Goal: Task Accomplishment & Management: Manage account settings

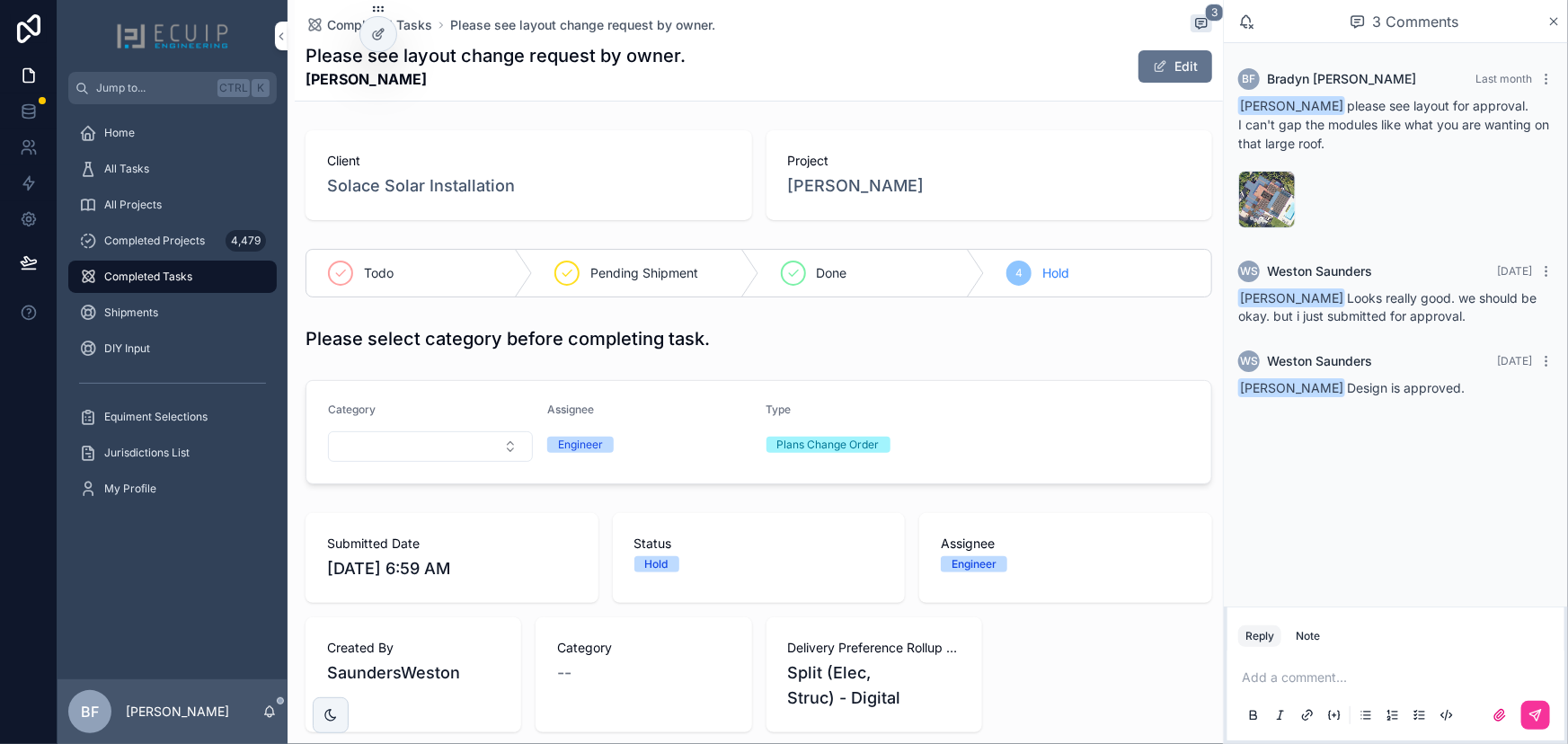
click at [361, 278] on div "Todo" at bounding box center [419, 272] width 226 height 47
click at [0, 0] on span "map-(1)" at bounding box center [0, 0] width 0 height 0
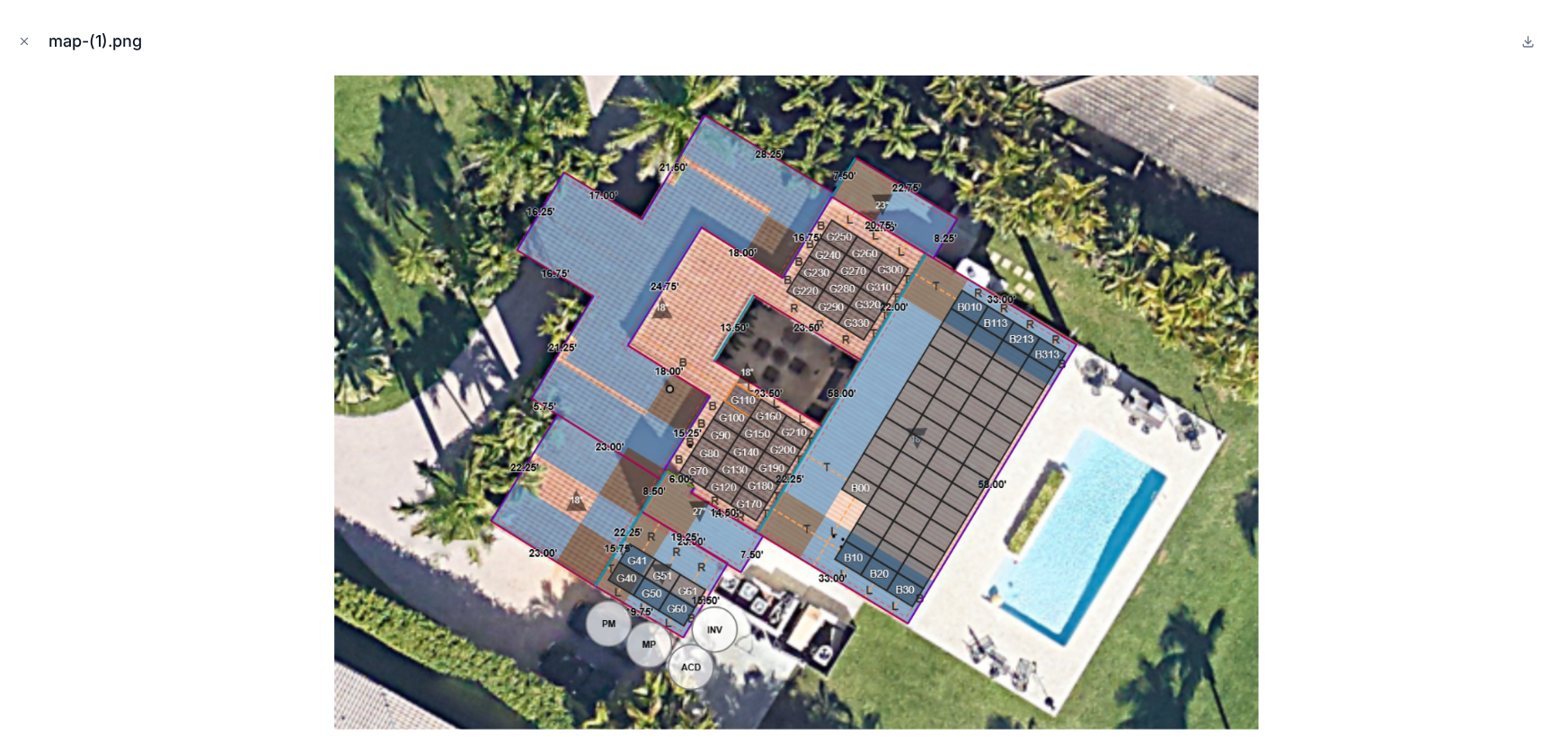
click at [26, 46] on icon "Close modal" at bounding box center [24, 41] width 13 height 13
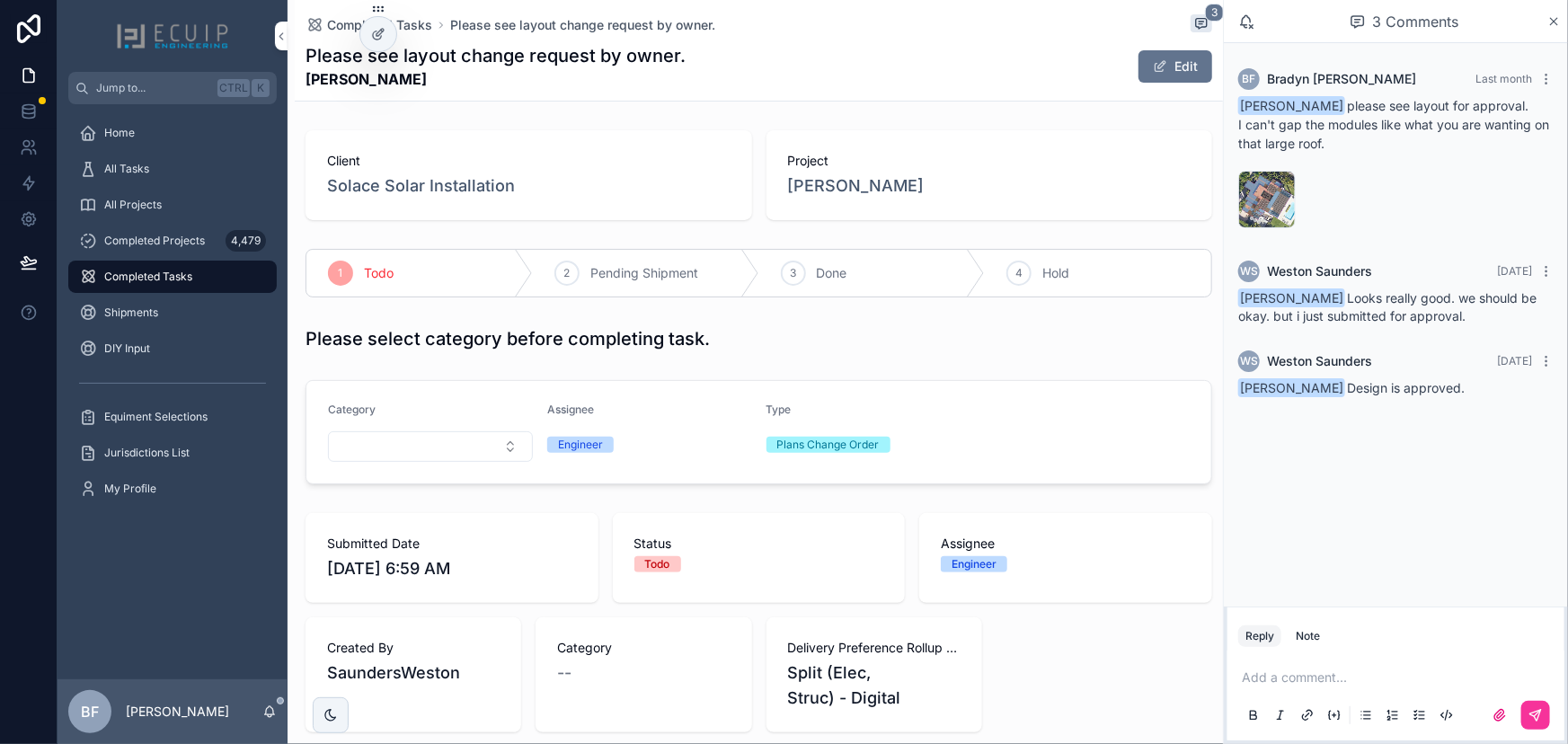
drag, startPoint x: 409, startPoint y: 92, endPoint x: 302, endPoint y: 87, distance: 107.1
click at [302, 87] on div "Completed Tasks Please see layout change request by owner. 3 Please see layout …" at bounding box center [758, 51] width 929 height 101
copy strong "Carlos Rodriguez"
click at [890, 185] on span "Carlos Rodriguez" at bounding box center [856, 185] width 137 height 25
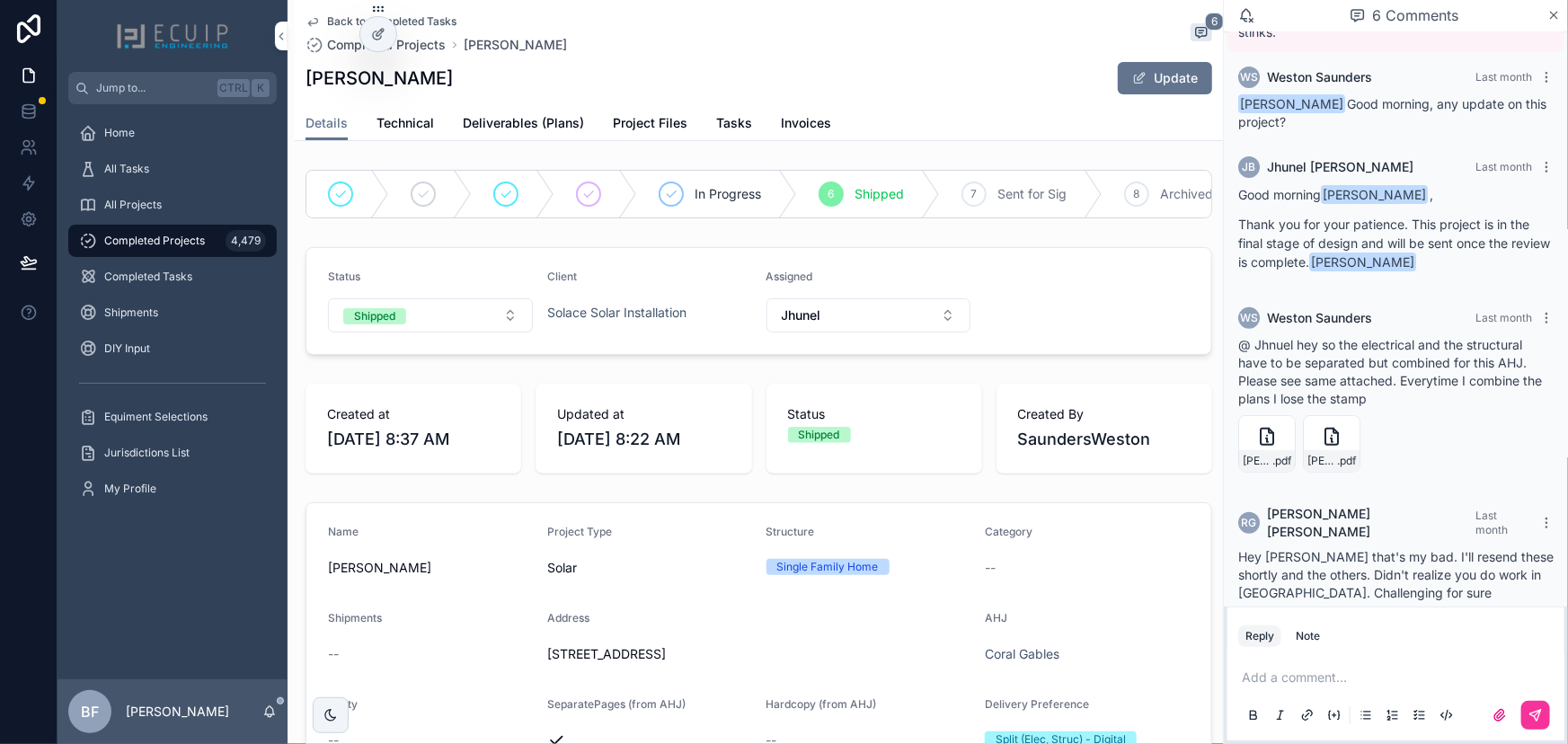
scroll to position [176, 0]
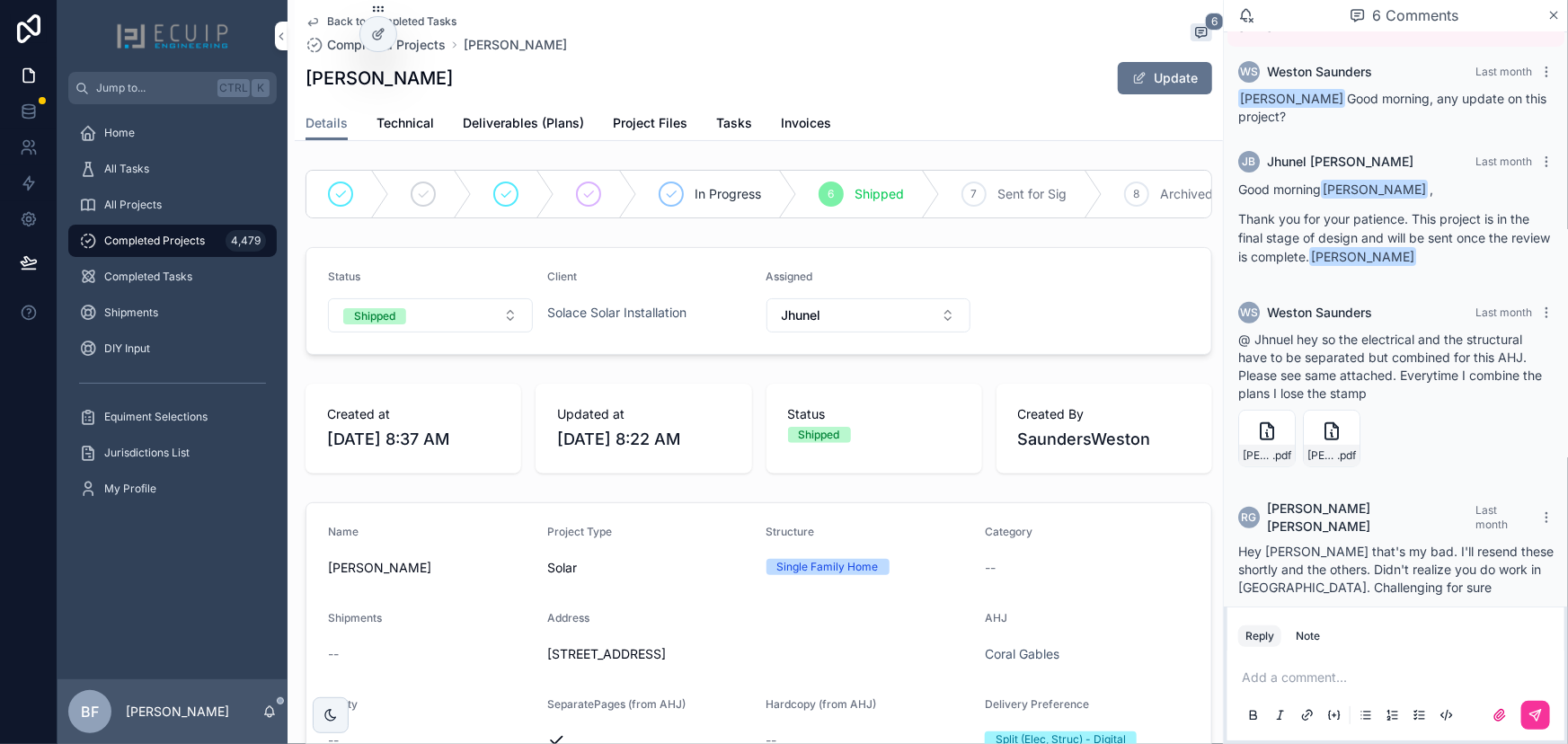
click at [724, 119] on span "Tasks" at bounding box center [734, 123] width 36 height 18
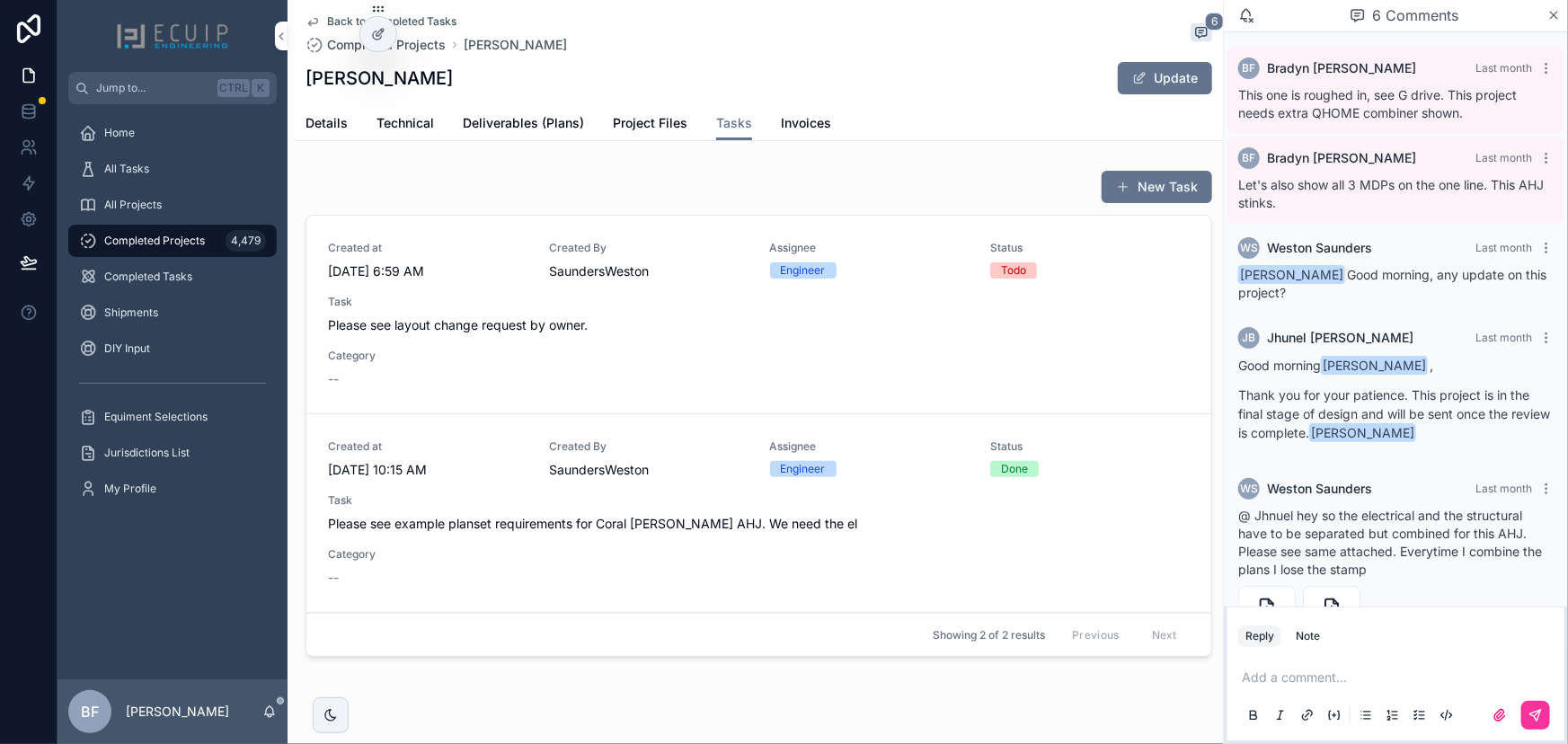
drag, startPoint x: 458, startPoint y: 75, endPoint x: 305, endPoint y: 76, distance: 153.0
click at [305, 76] on div "Carlos Rodriguez Update" at bounding box center [758, 78] width 907 height 34
copy h1 "Carlos Rodriguez"
click at [562, 130] on span "Deliverables (Plans)" at bounding box center [523, 123] width 121 height 18
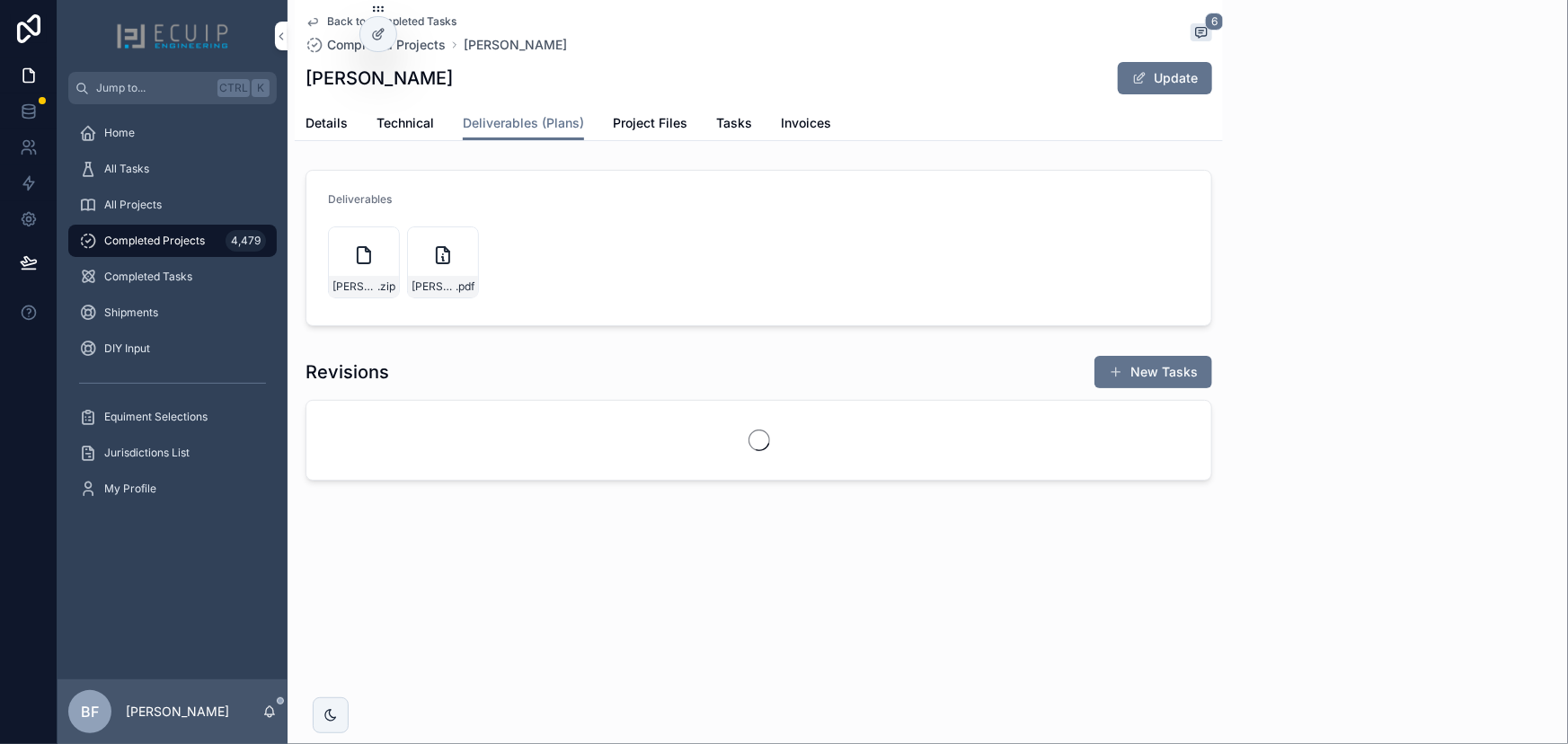
scroll to position [176, 0]
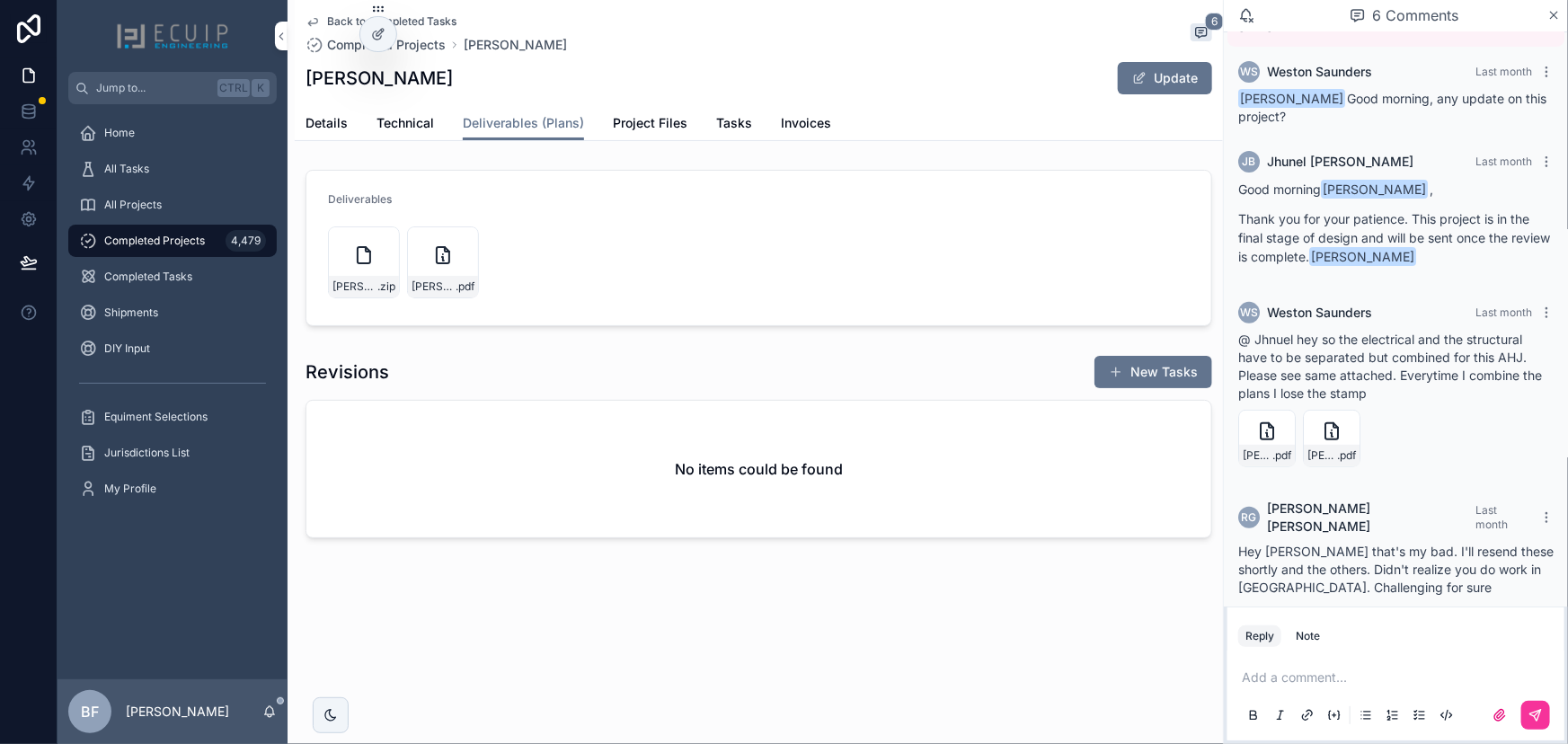
click at [0, 0] on icon "scrollable content" at bounding box center [0, 0] width 0 height 0
click at [410, 123] on span "Technical" at bounding box center [405, 123] width 57 height 18
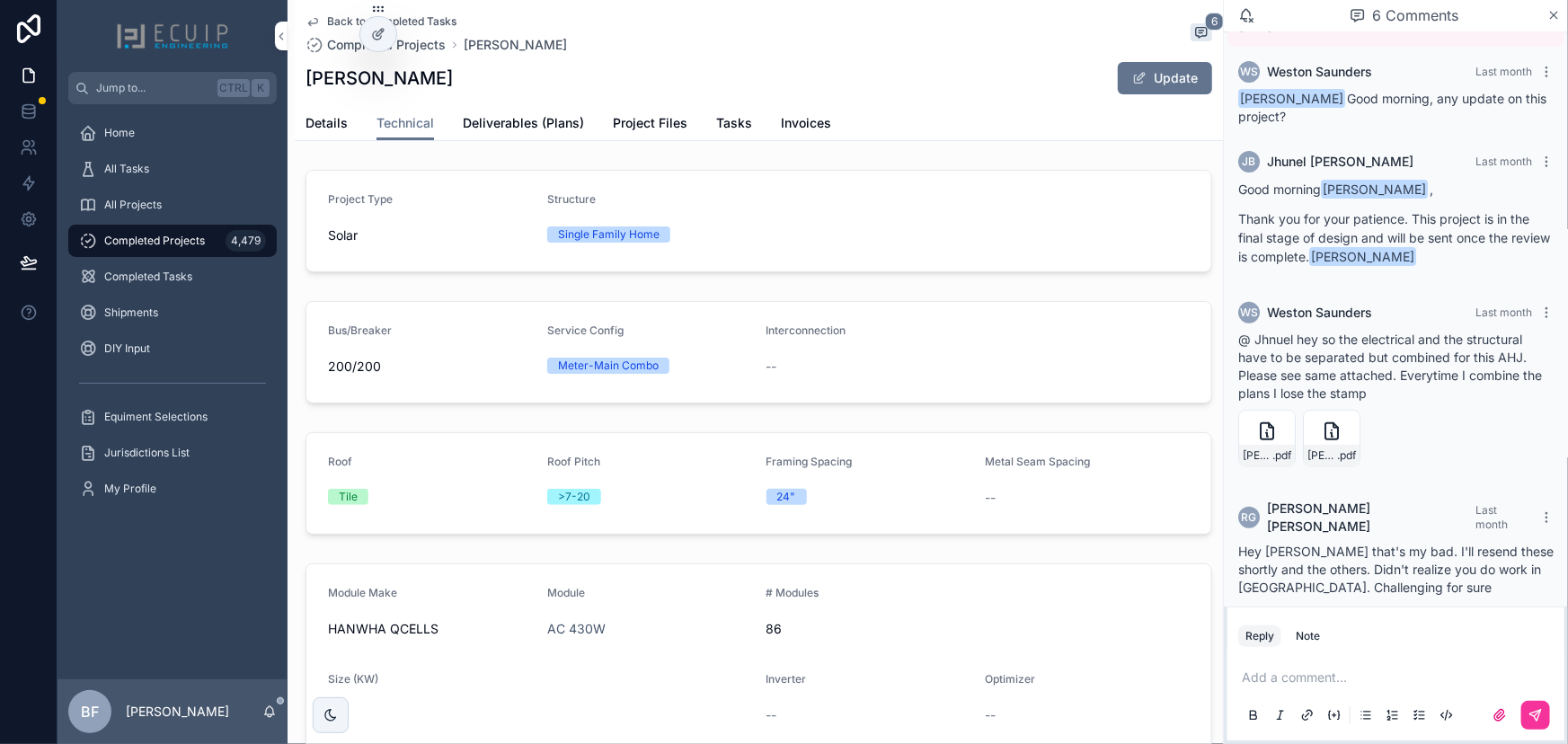
click at [348, 131] on div "Details Technical Deliverables (Plans) Project Files Tasks Invoices" at bounding box center [758, 123] width 907 height 34
click at [342, 127] on span "Details" at bounding box center [326, 123] width 43 height 18
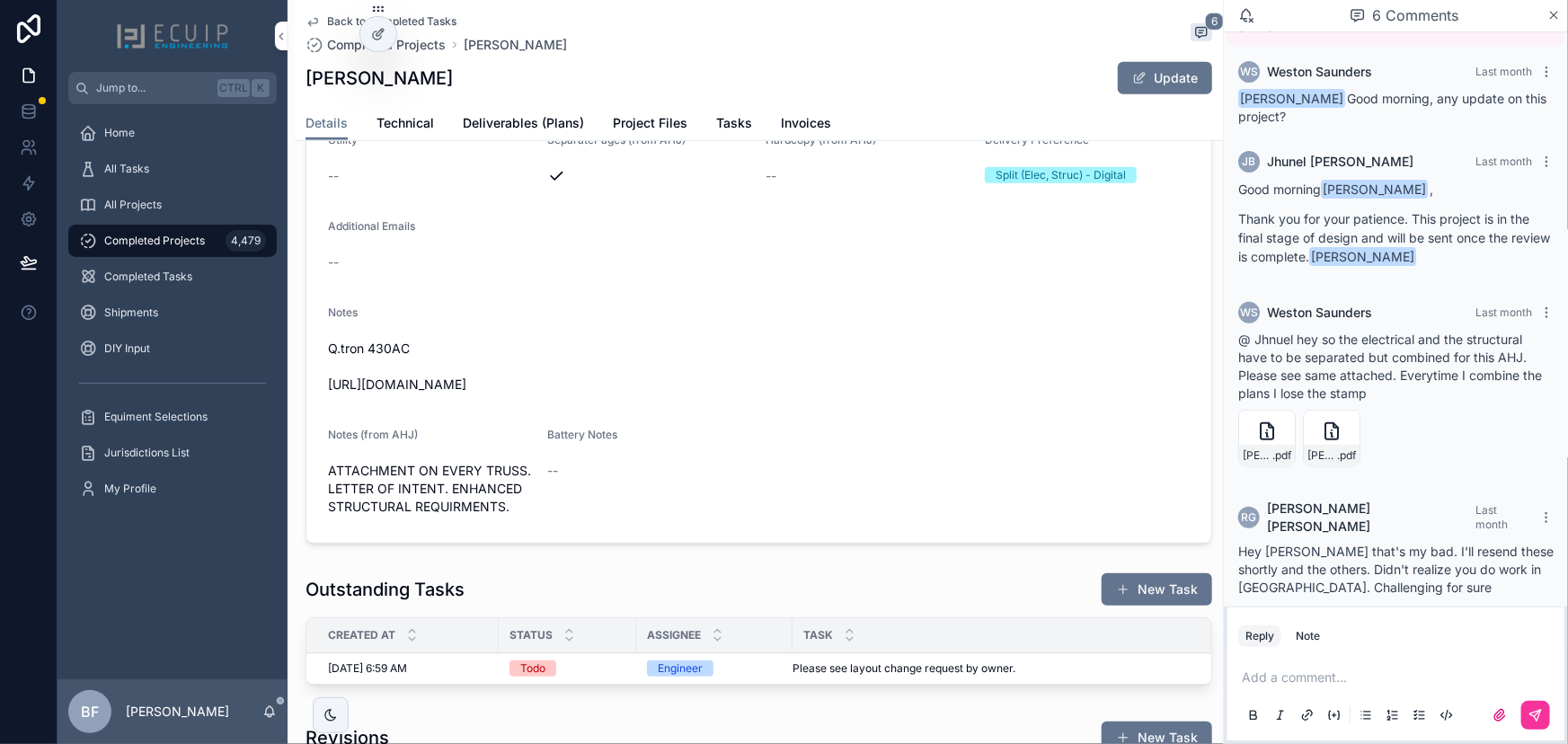
scroll to position [572, 0]
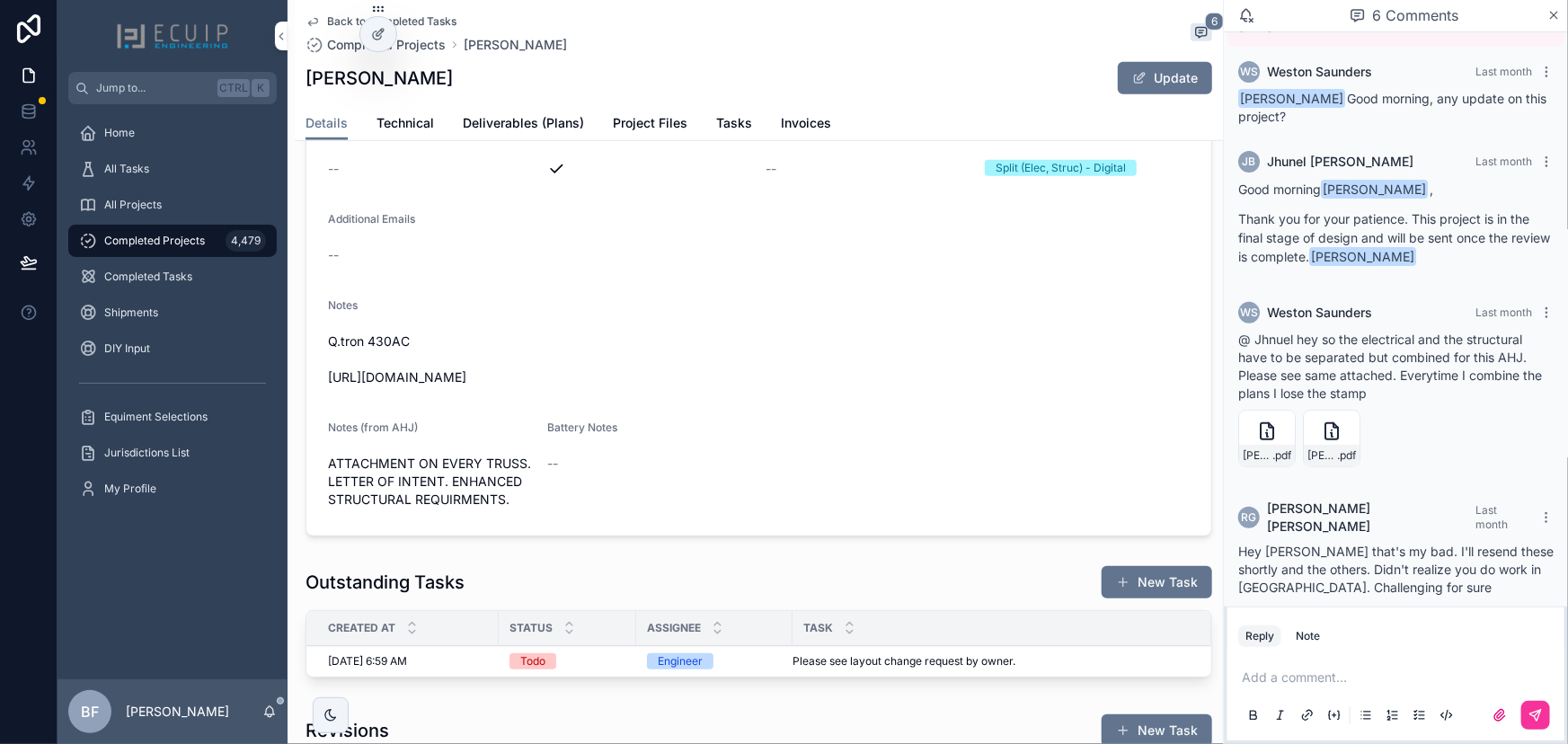
click at [669, 127] on span "Project Files" at bounding box center [649, 123] width 74 height 18
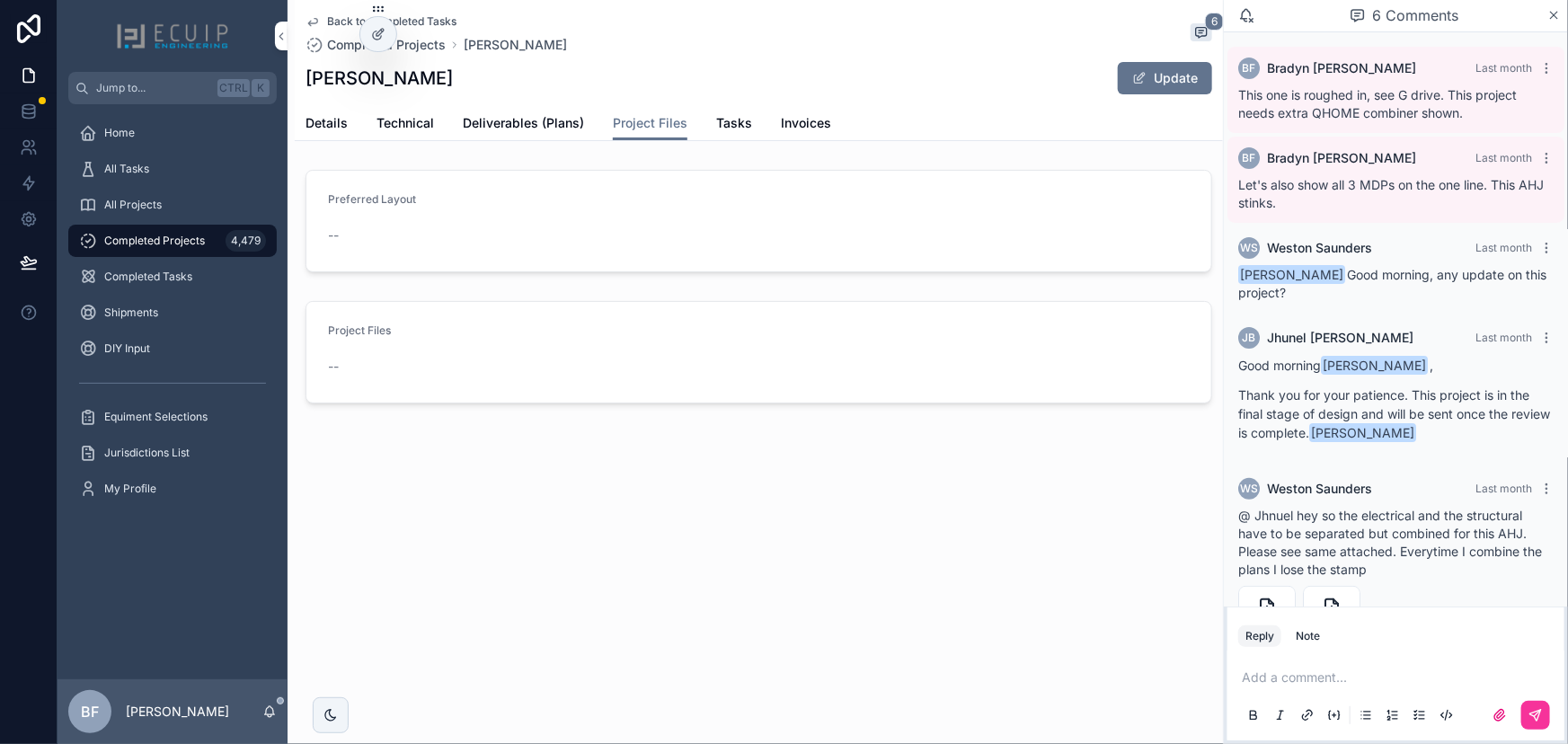
scroll to position [176, 0]
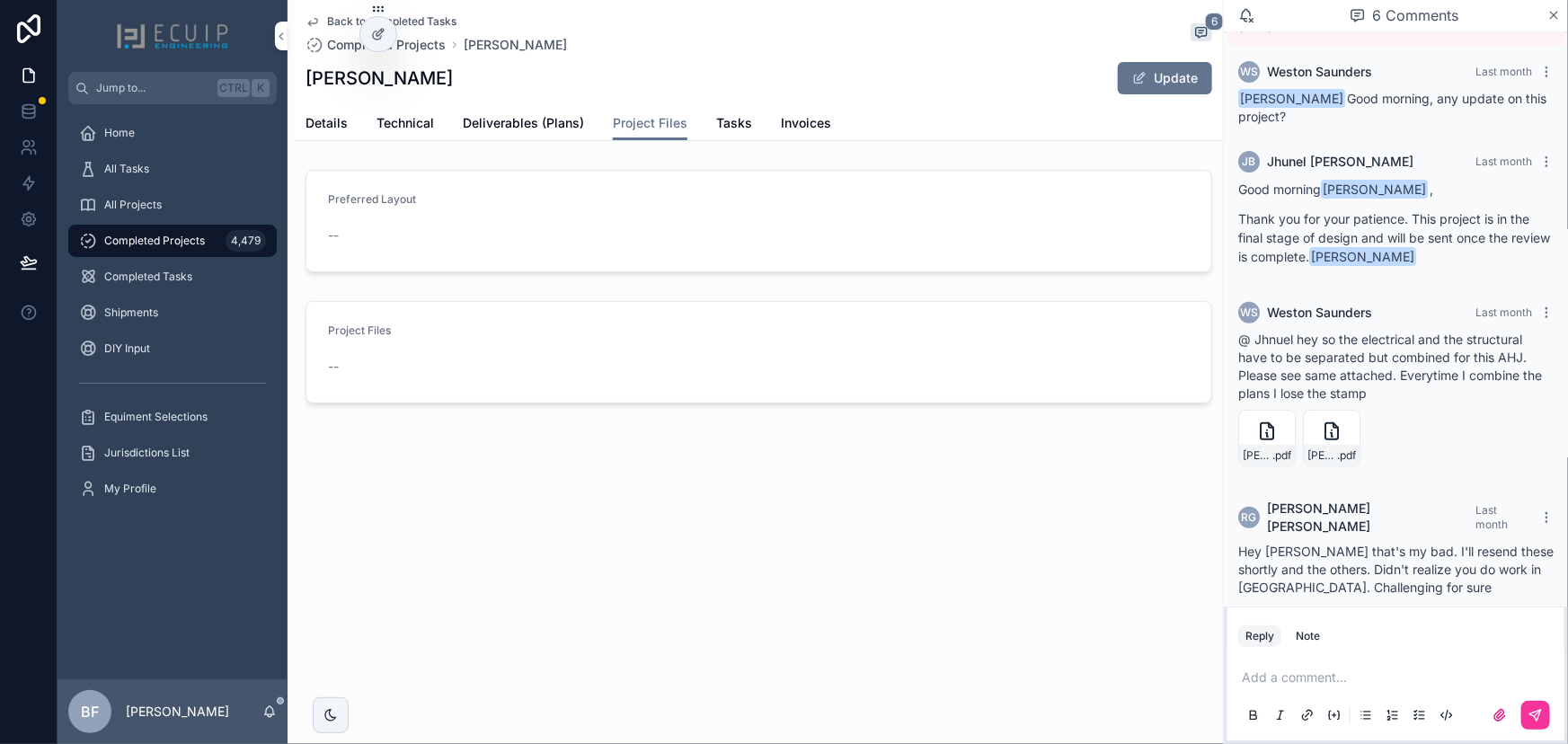
click at [723, 126] on span "Tasks" at bounding box center [734, 123] width 36 height 18
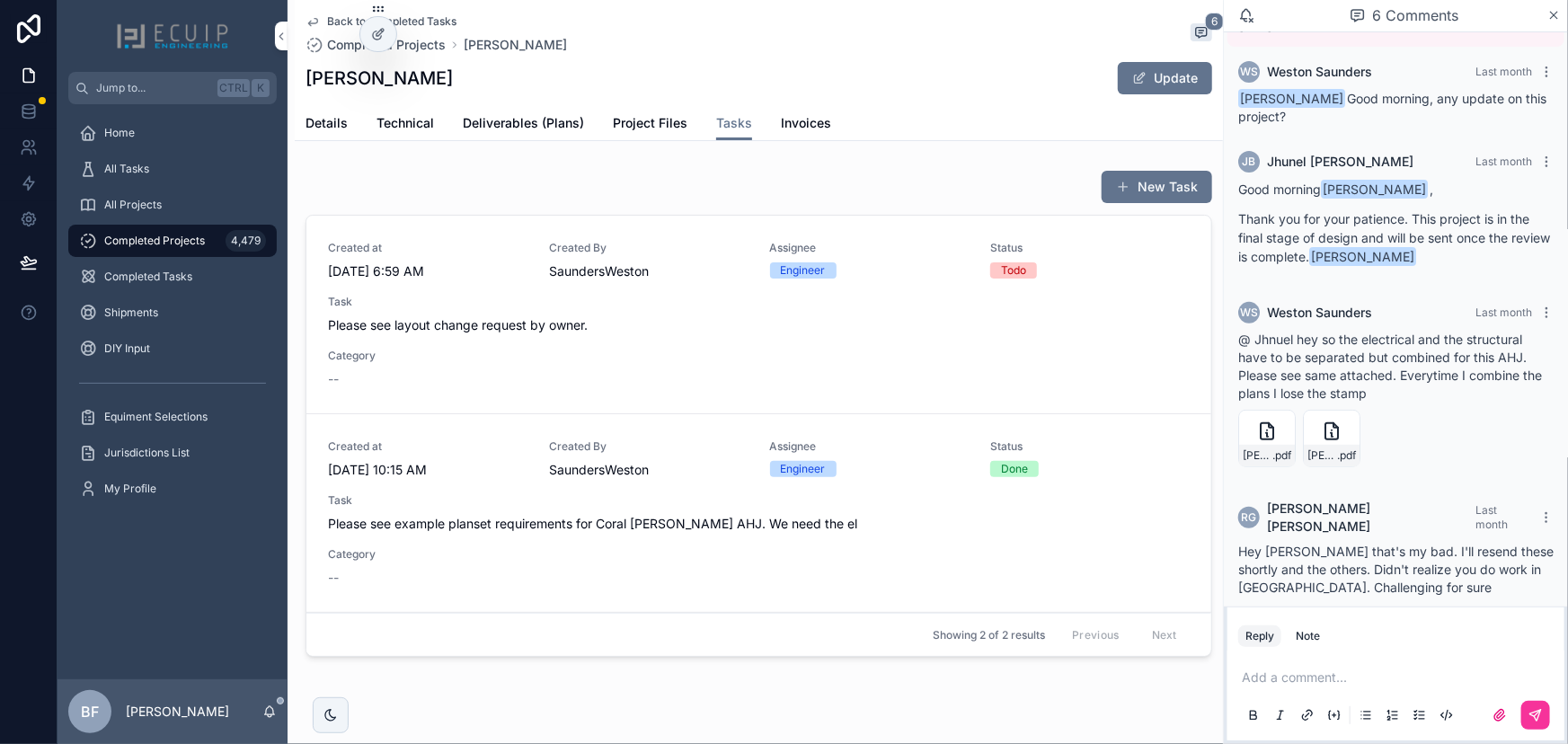
click at [721, 486] on div "Created at 9/23/2025 10:15 AM Created By SaundersWeston Assignee Engineer Statu…" at bounding box center [759, 512] width 862 height 148
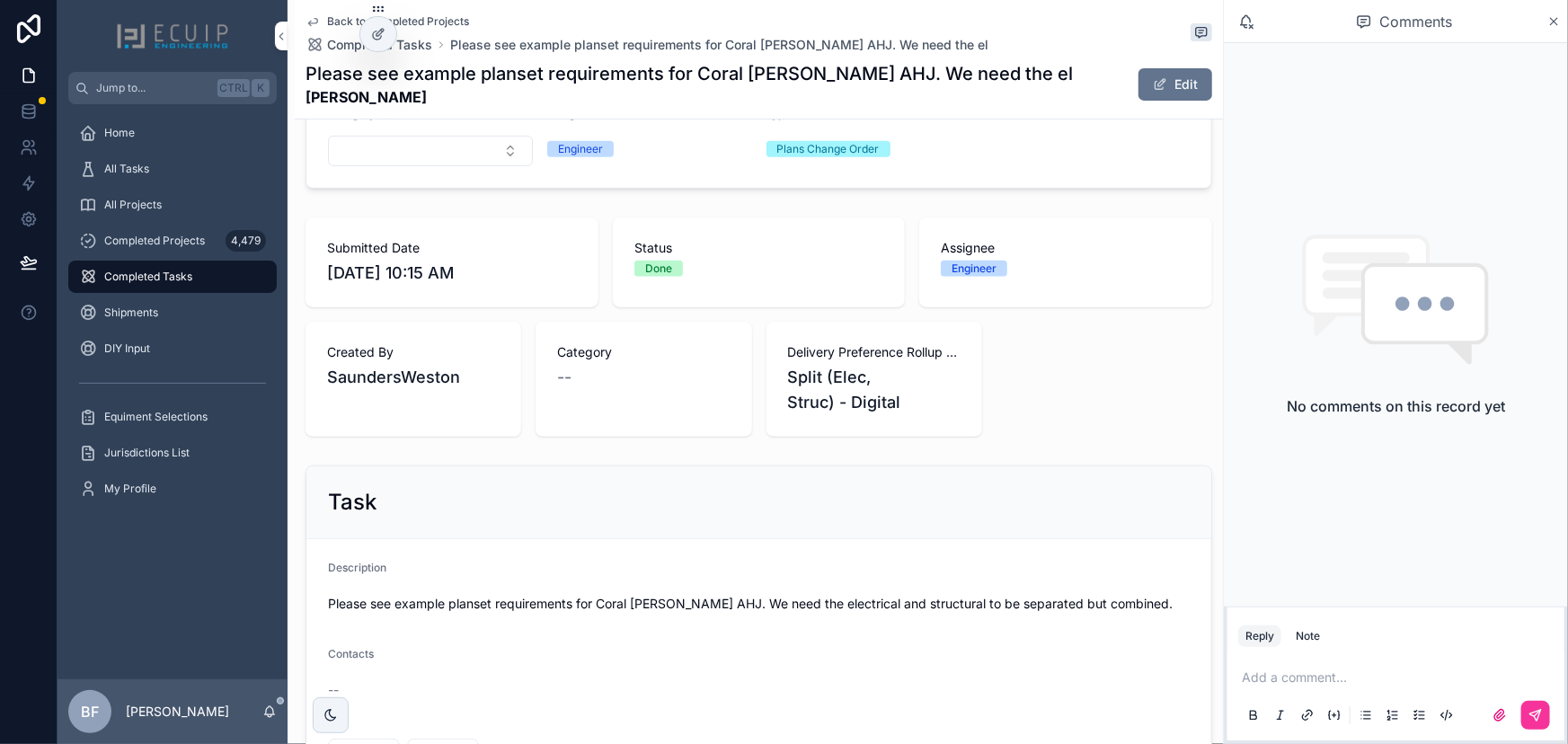
scroll to position [653, 0]
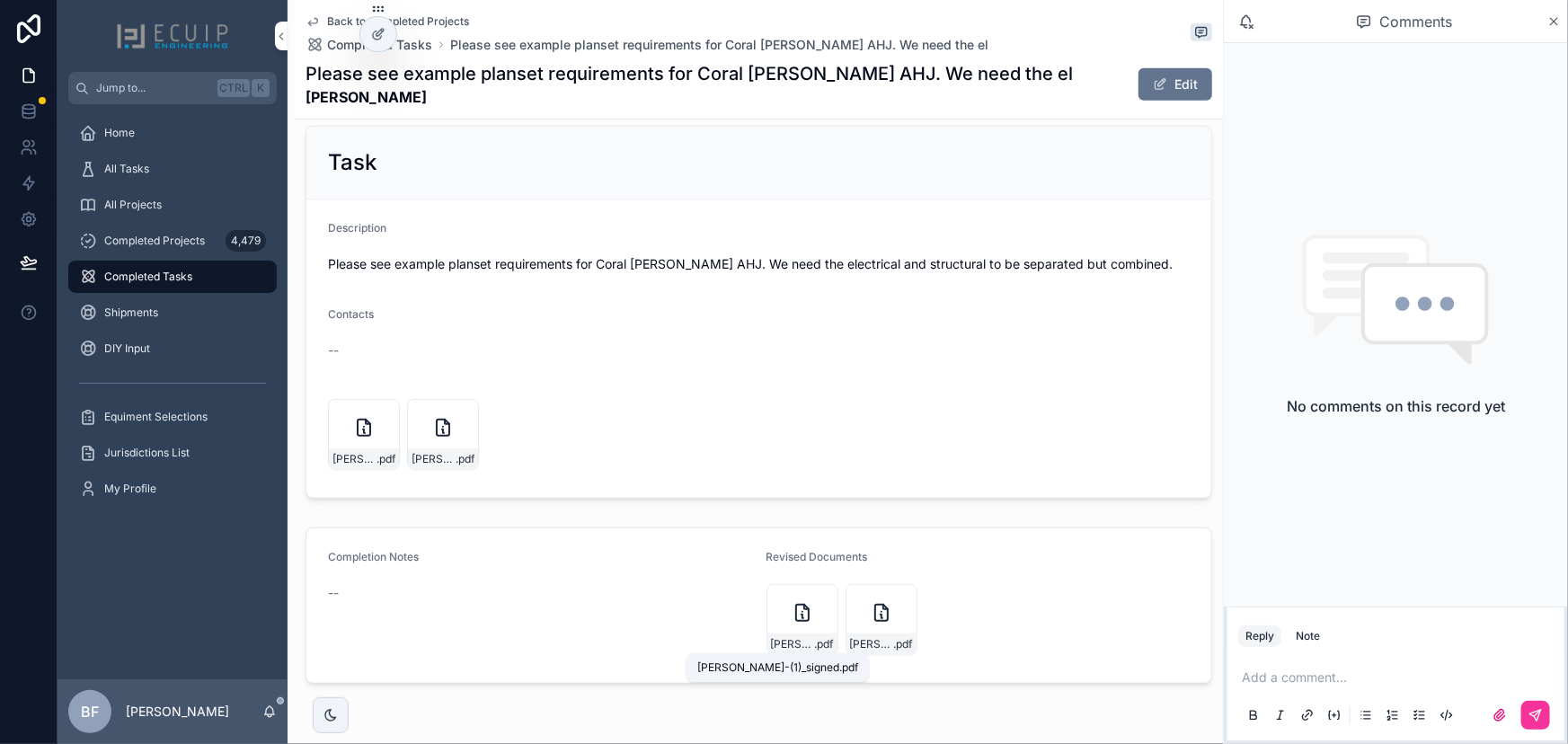
click at [805, 642] on span "Carlos-Rodriguez-struc-(1)_signed" at bounding box center [793, 644] width 44 height 15
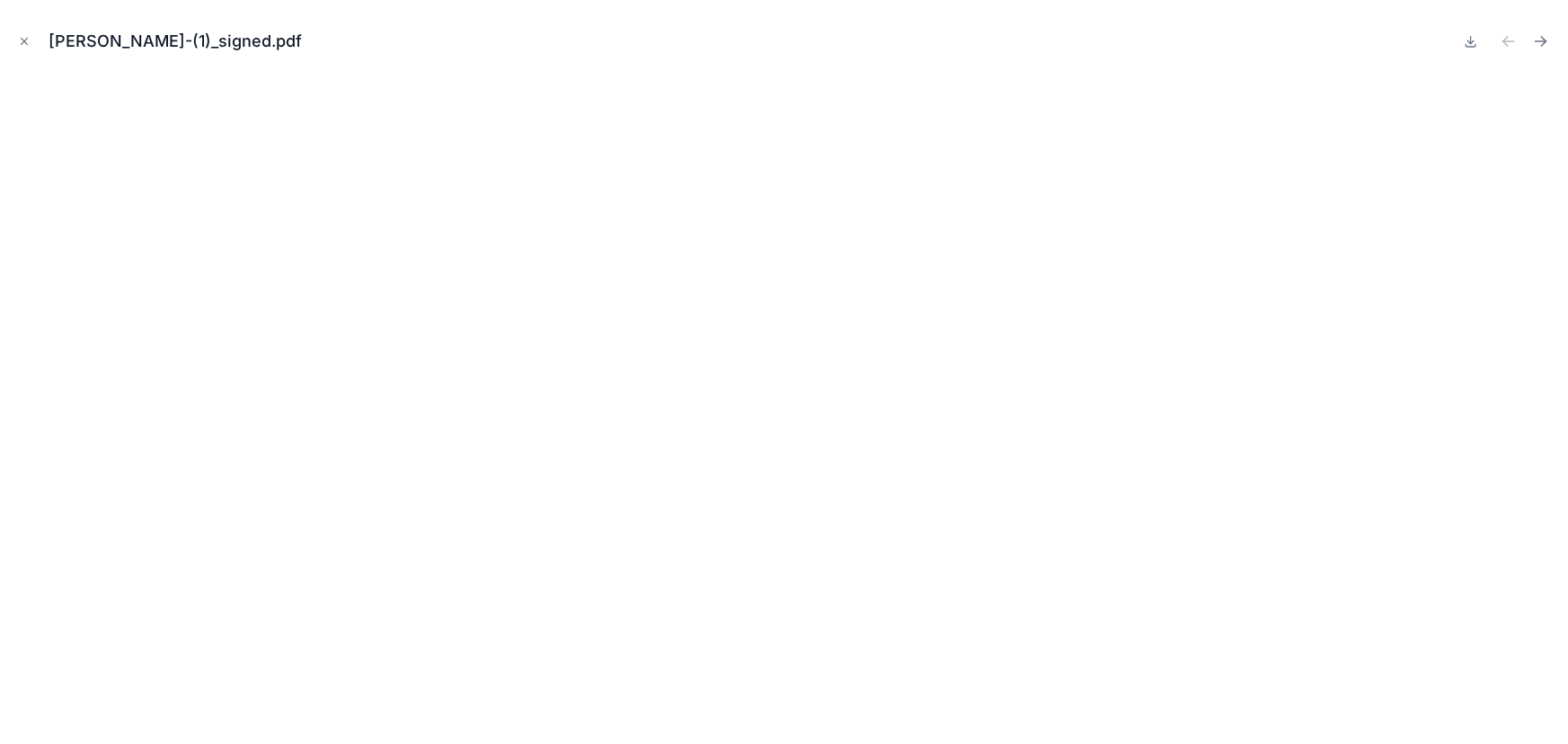
click at [29, 48] on button "Close modal" at bounding box center [25, 42] width 20 height 20
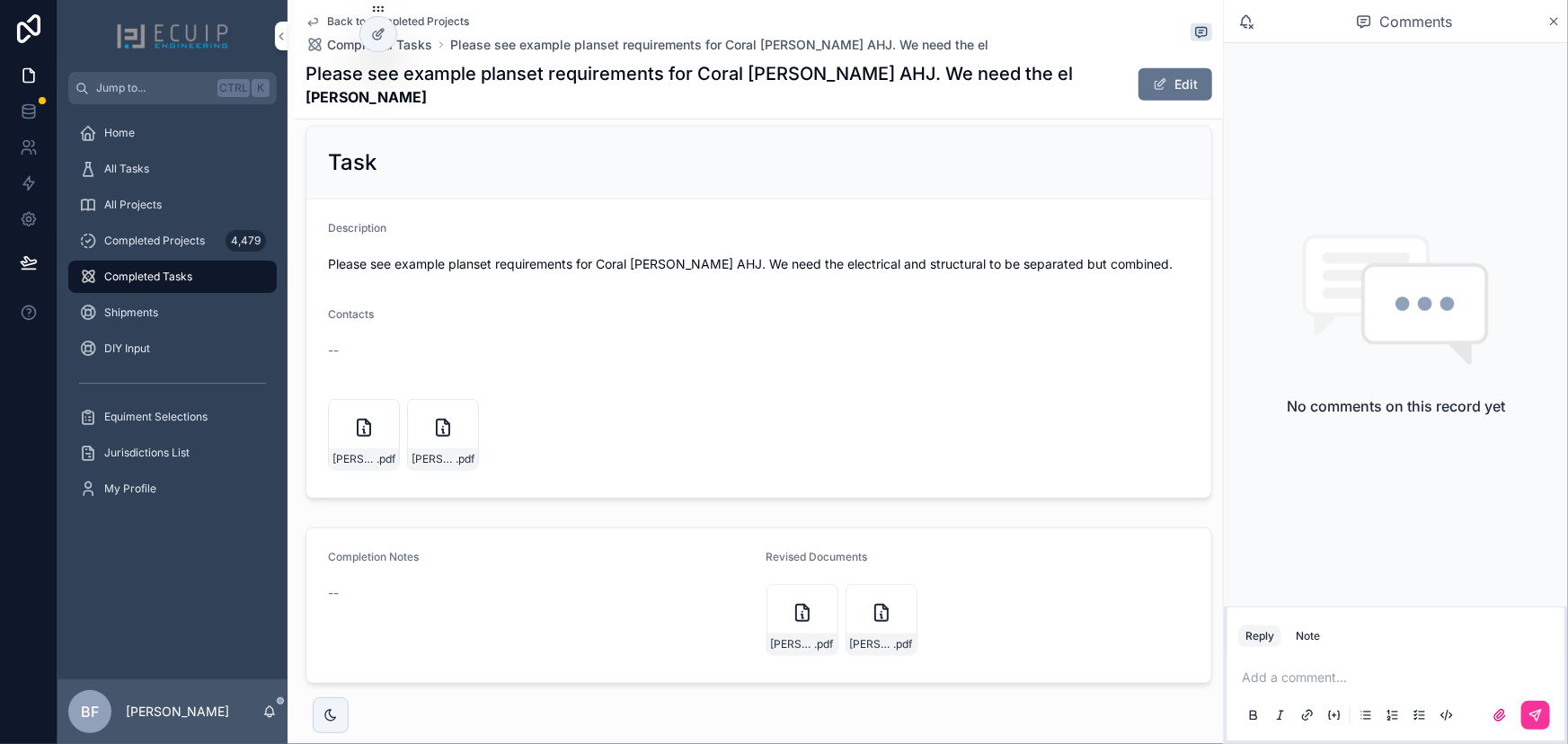
scroll to position [81, 0]
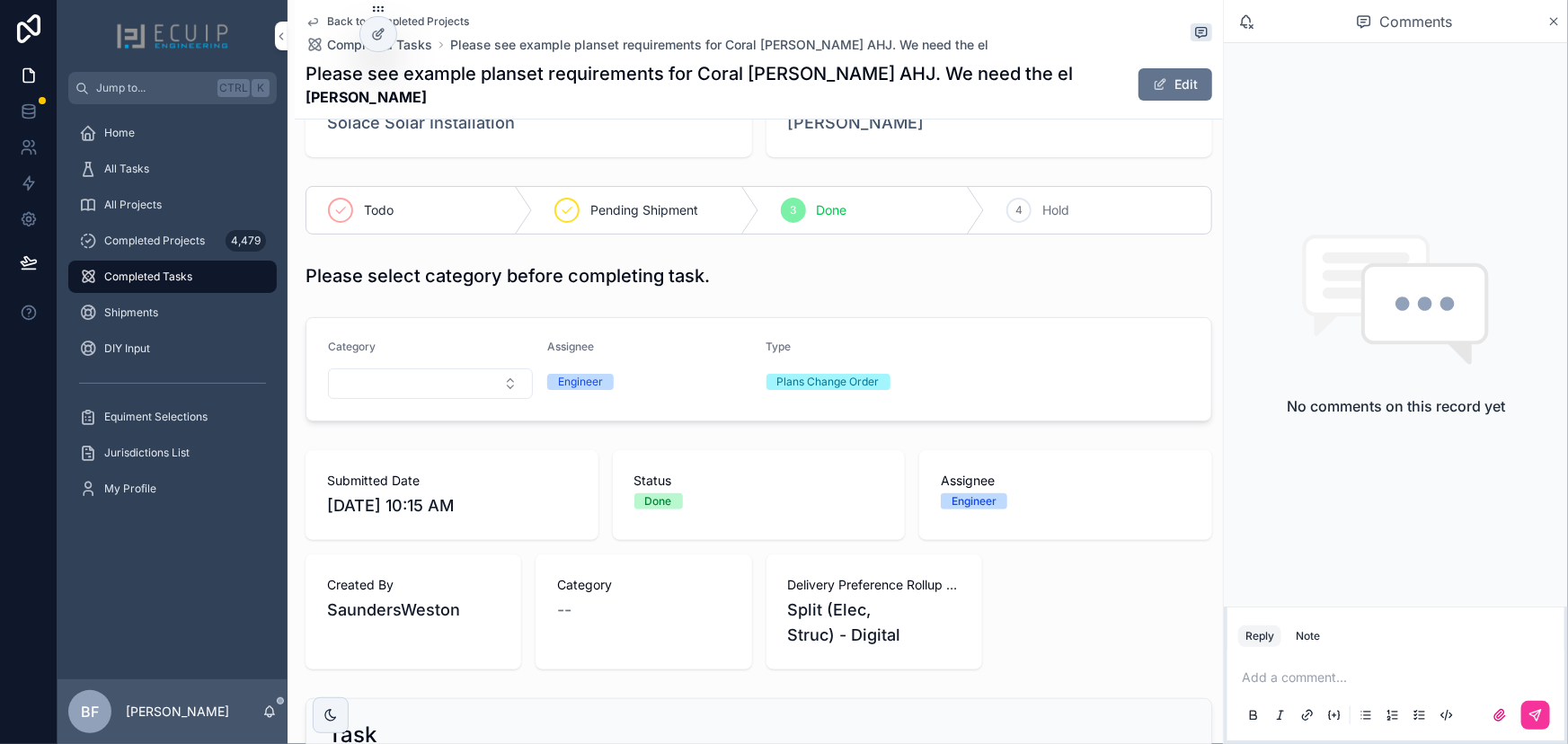
click at [852, 131] on span "Carlos Rodriguez" at bounding box center [856, 123] width 137 height 25
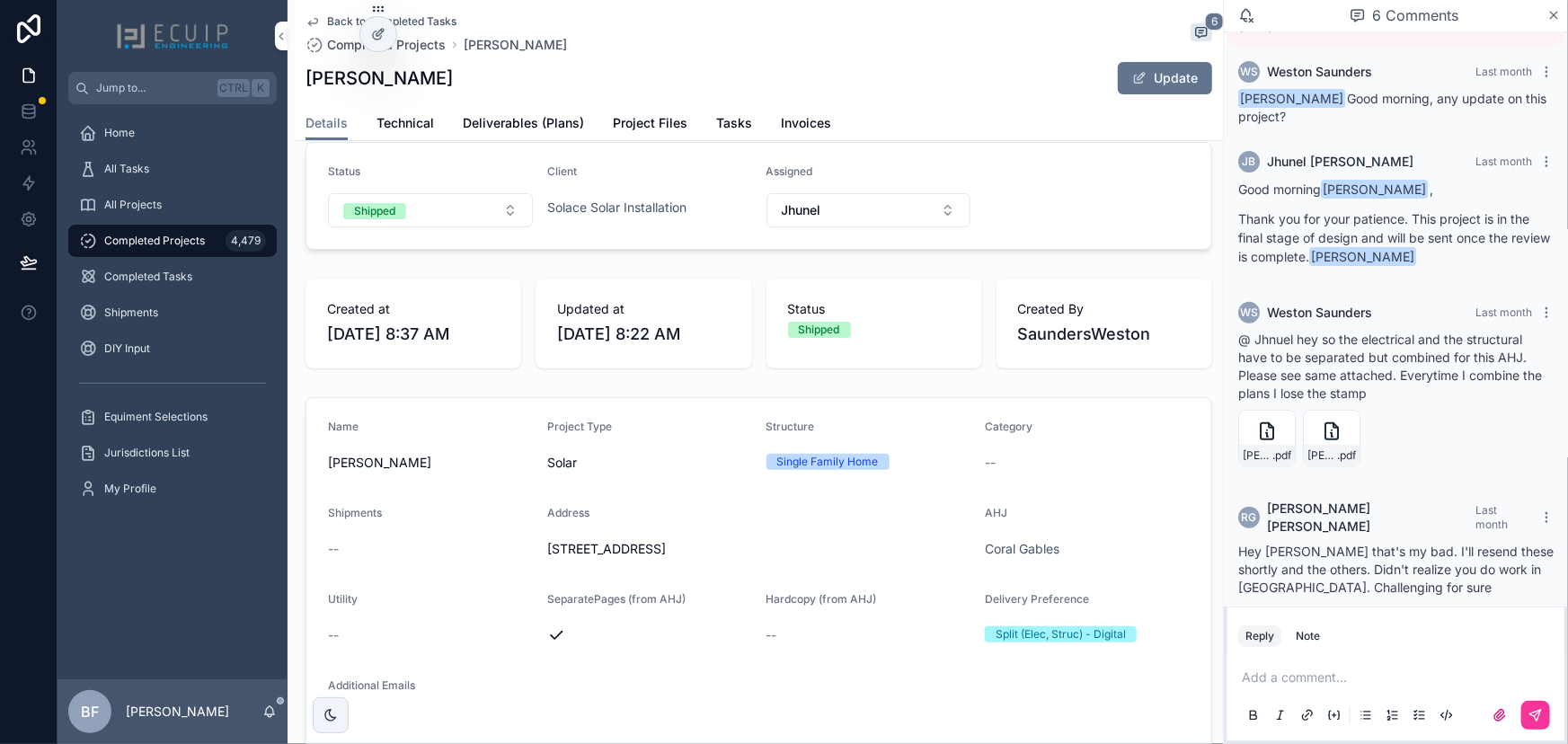
scroll to position [326, 0]
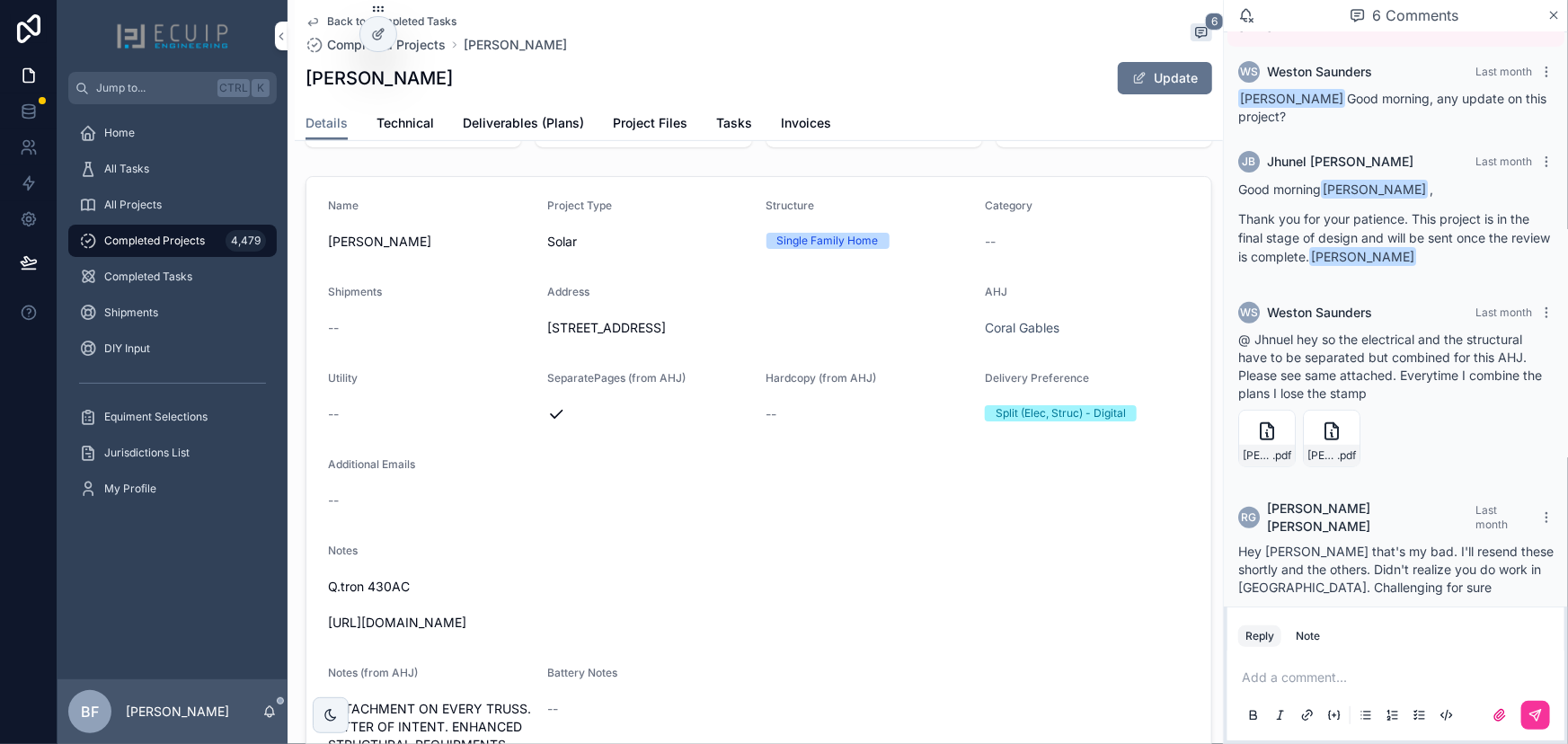
drag, startPoint x: 644, startPoint y: 615, endPoint x: 557, endPoint y: 626, distance: 87.7
click at [530, 631] on span "Q.tron 430AC https://photos.app.goo.gl/apL7RRdHYmh4Ab2H7" at bounding box center [759, 604] width 862 height 53
click at [595, 622] on span "Q.tron 430AC https://photos.app.goo.gl/apL7RRdHYmh4Ab2H7" at bounding box center [759, 604] width 862 height 53
drag, startPoint x: 640, startPoint y: 631, endPoint x: 301, endPoint y: 634, distance: 339.0
click at [301, 634] on div "Name Carlos Rodriguez Project Type Solar Structure Single Family Home Category …" at bounding box center [758, 478] width 929 height 620
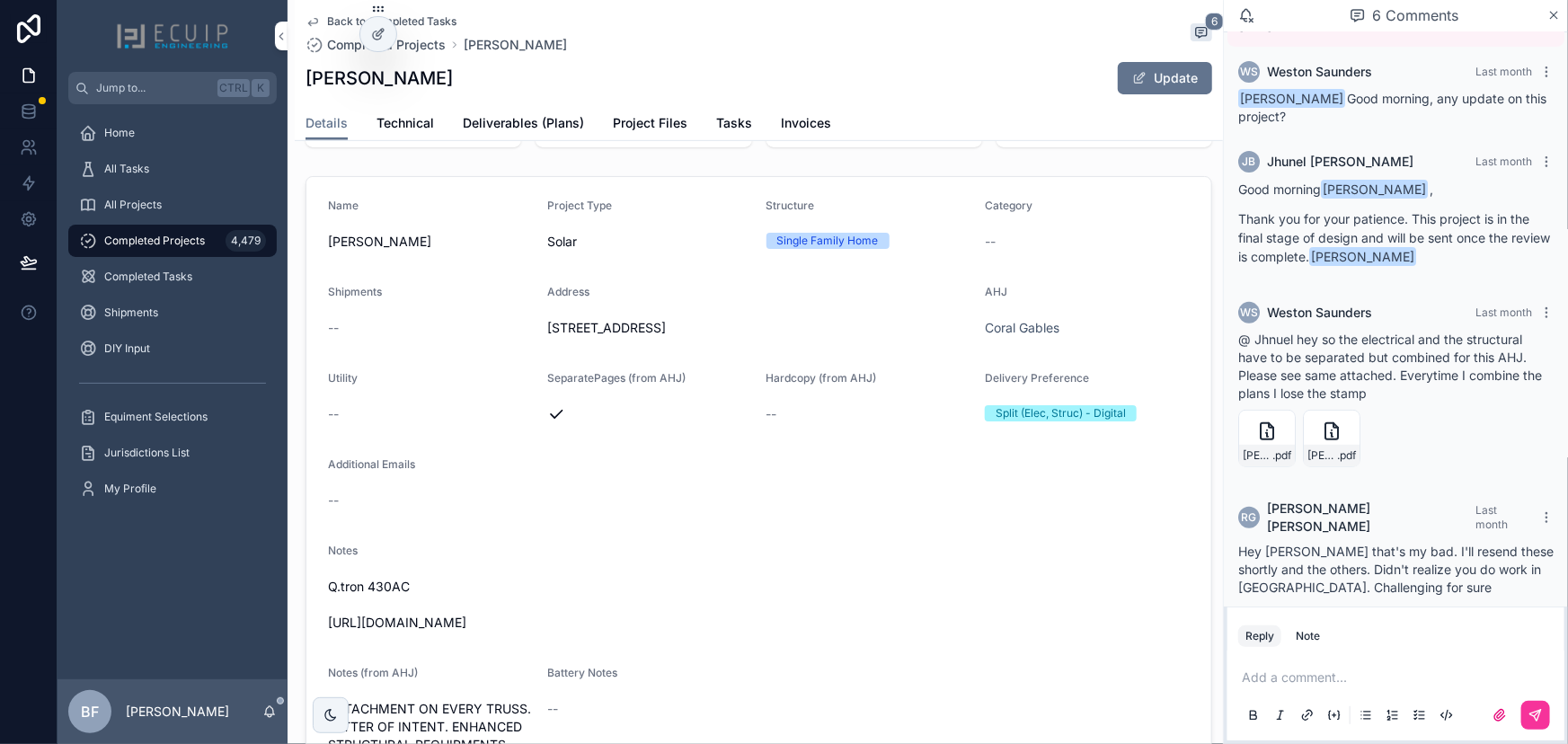
copy span "https://photos.app.goo.gl/apL7RRdHYmh4Ab2H7"
click at [746, 115] on span "Tasks" at bounding box center [734, 123] width 36 height 18
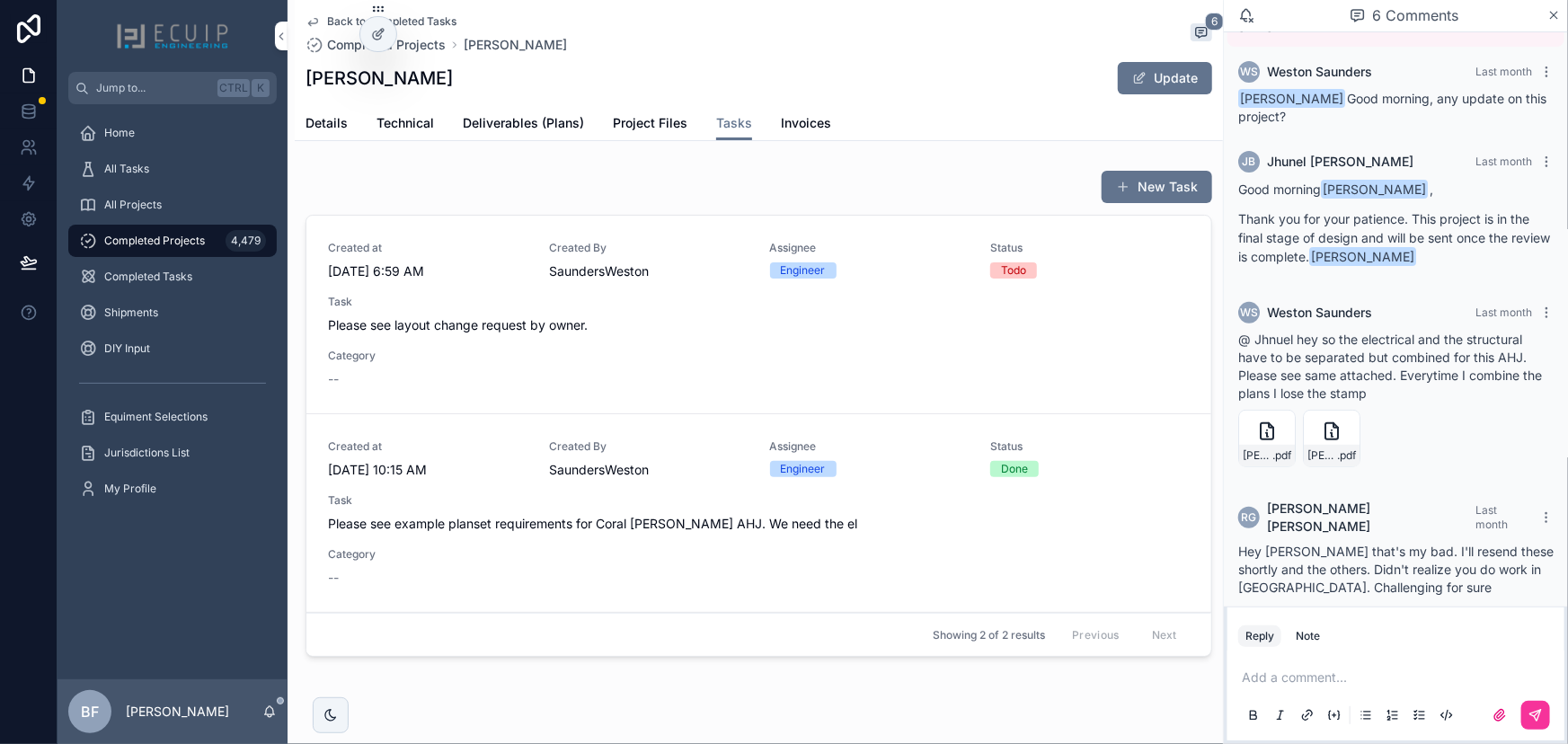
click at [666, 316] on span "Please see layout change request by owner." at bounding box center [759, 325] width 862 height 18
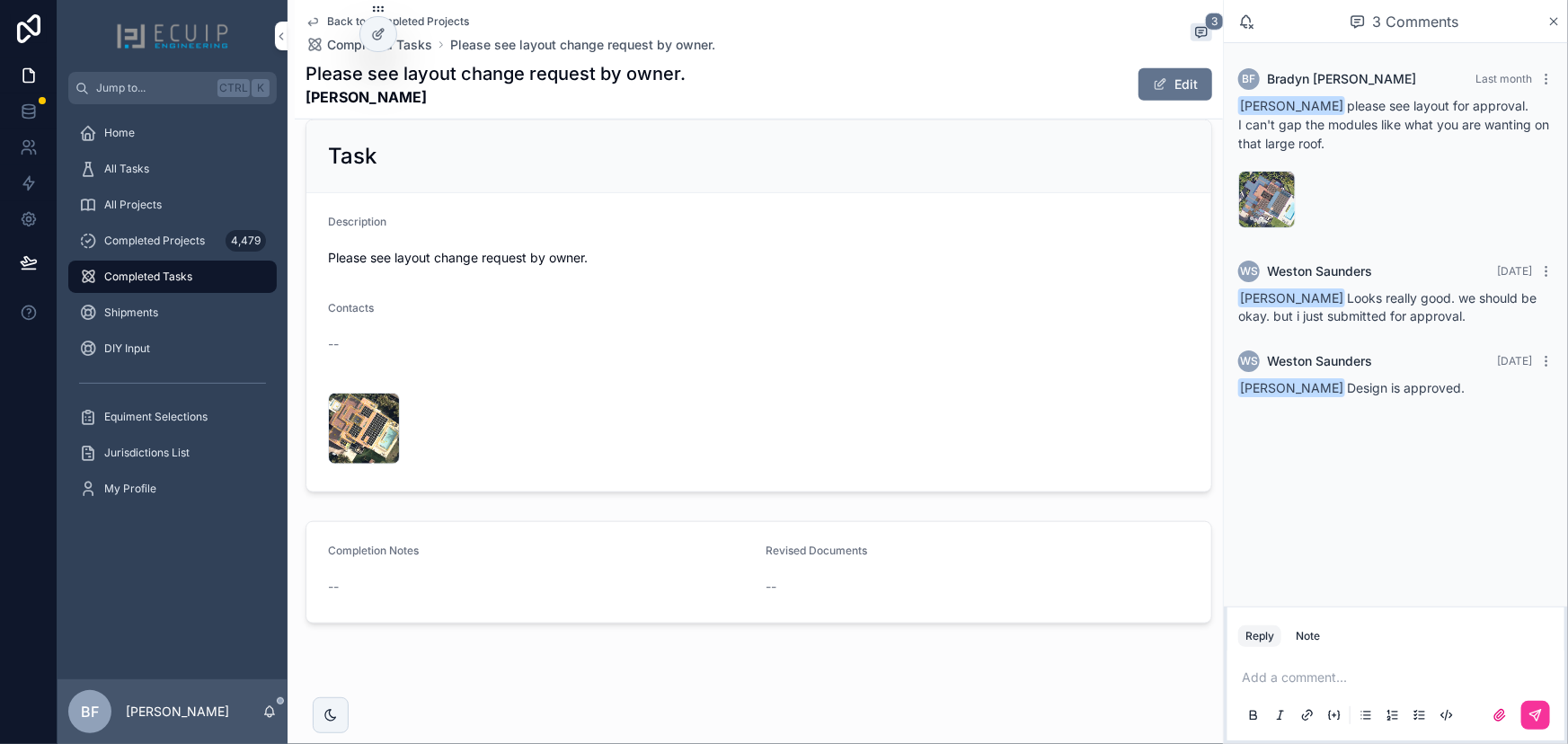
click at [1139, 74] on button "Edit" at bounding box center [1176, 84] width 73 height 33
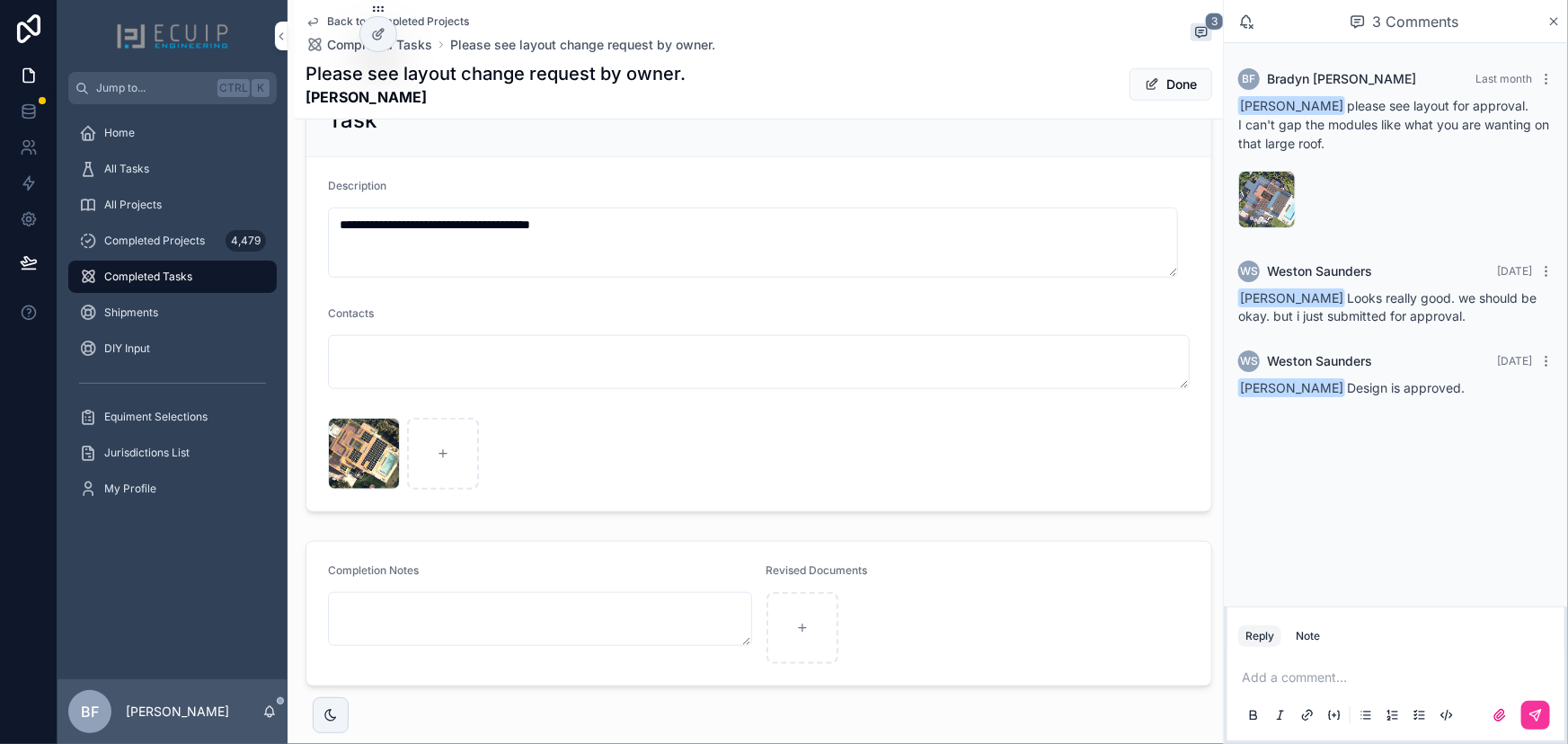
scroll to position [762, 0]
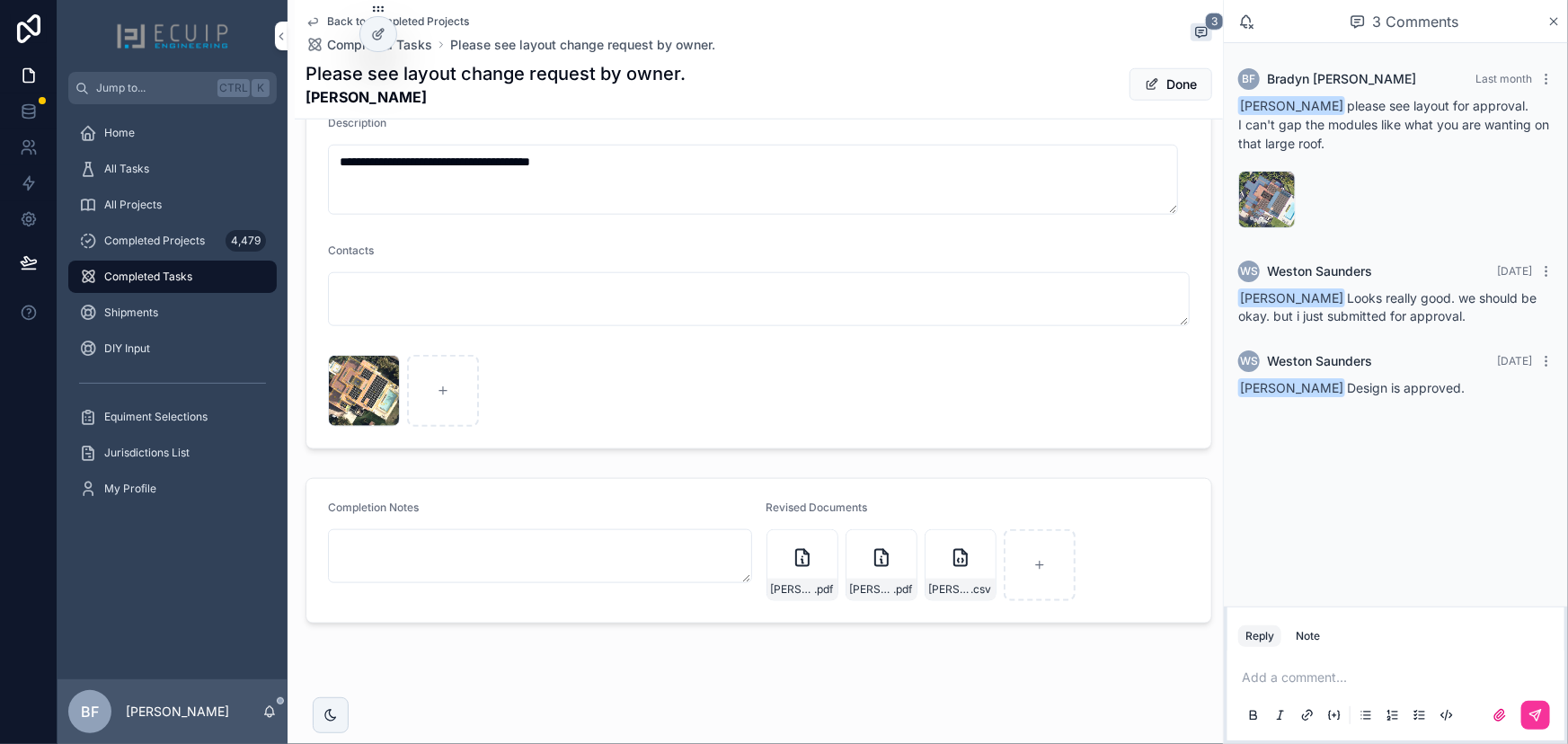
click at [1156, 97] on button "Done" at bounding box center [1171, 84] width 82 height 33
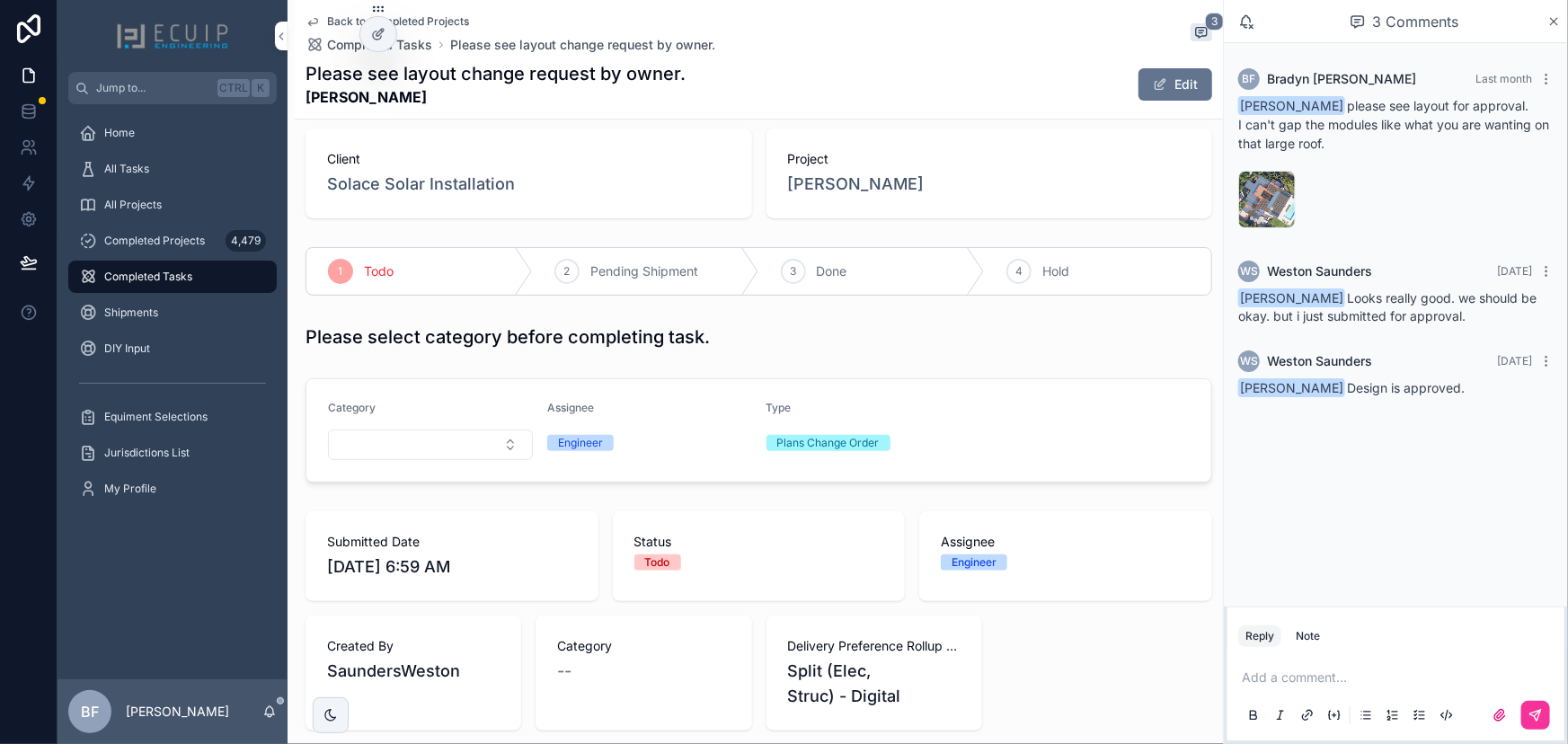
scroll to position [0, 0]
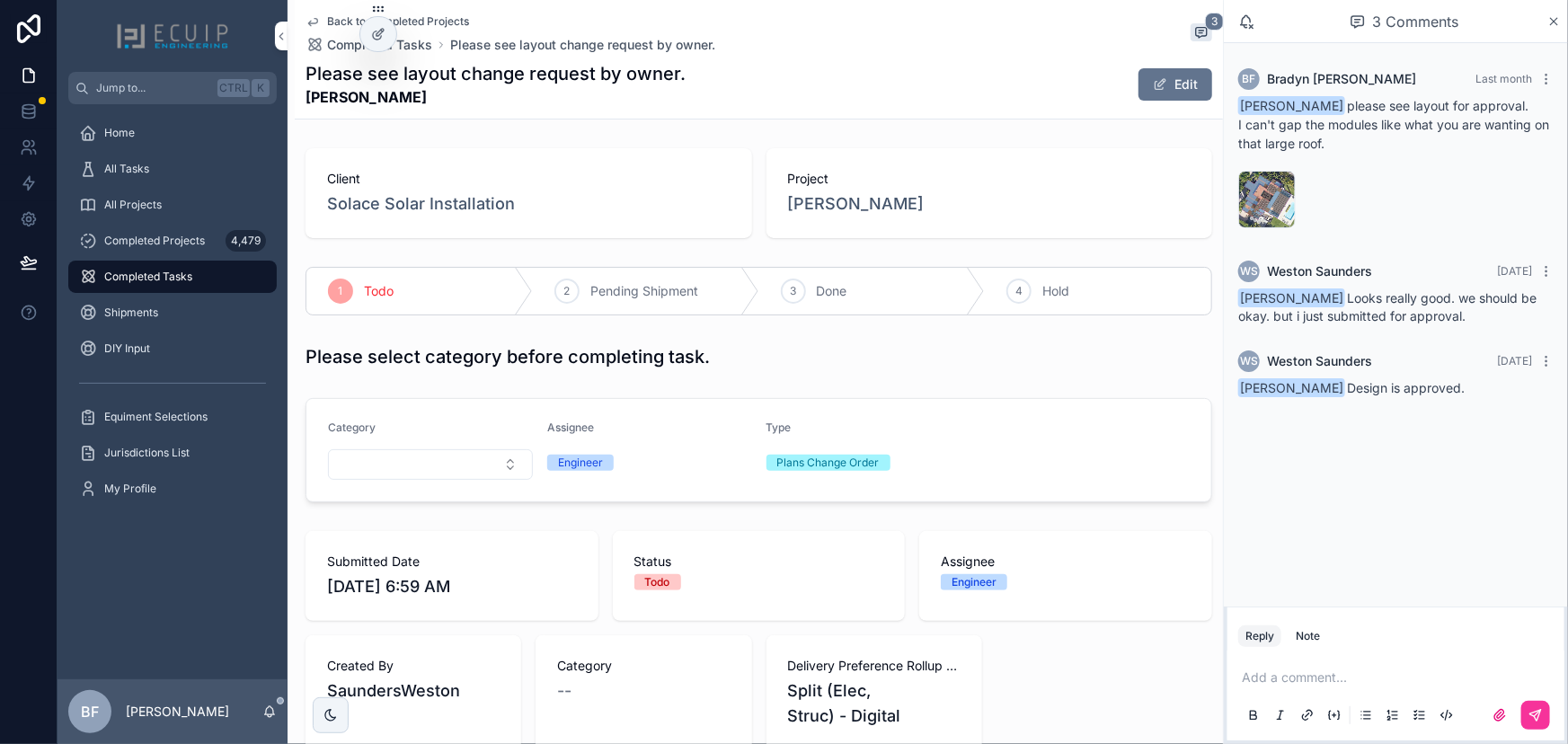
click at [816, 301] on div "3 Done" at bounding box center [872, 290] width 226 height 47
click at [158, 175] on div "All Tasks" at bounding box center [172, 168] width 187 height 29
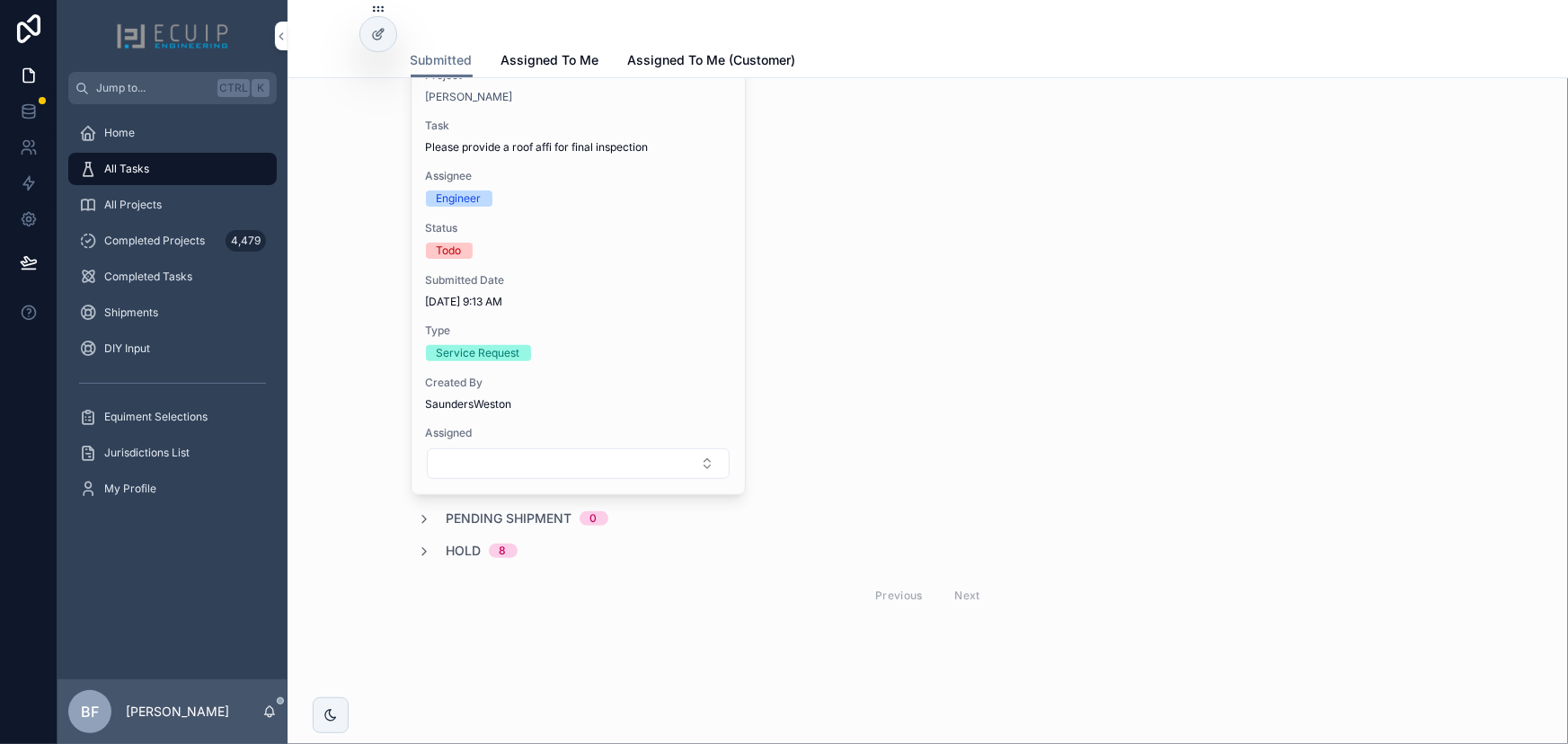
scroll to position [3639, 0]
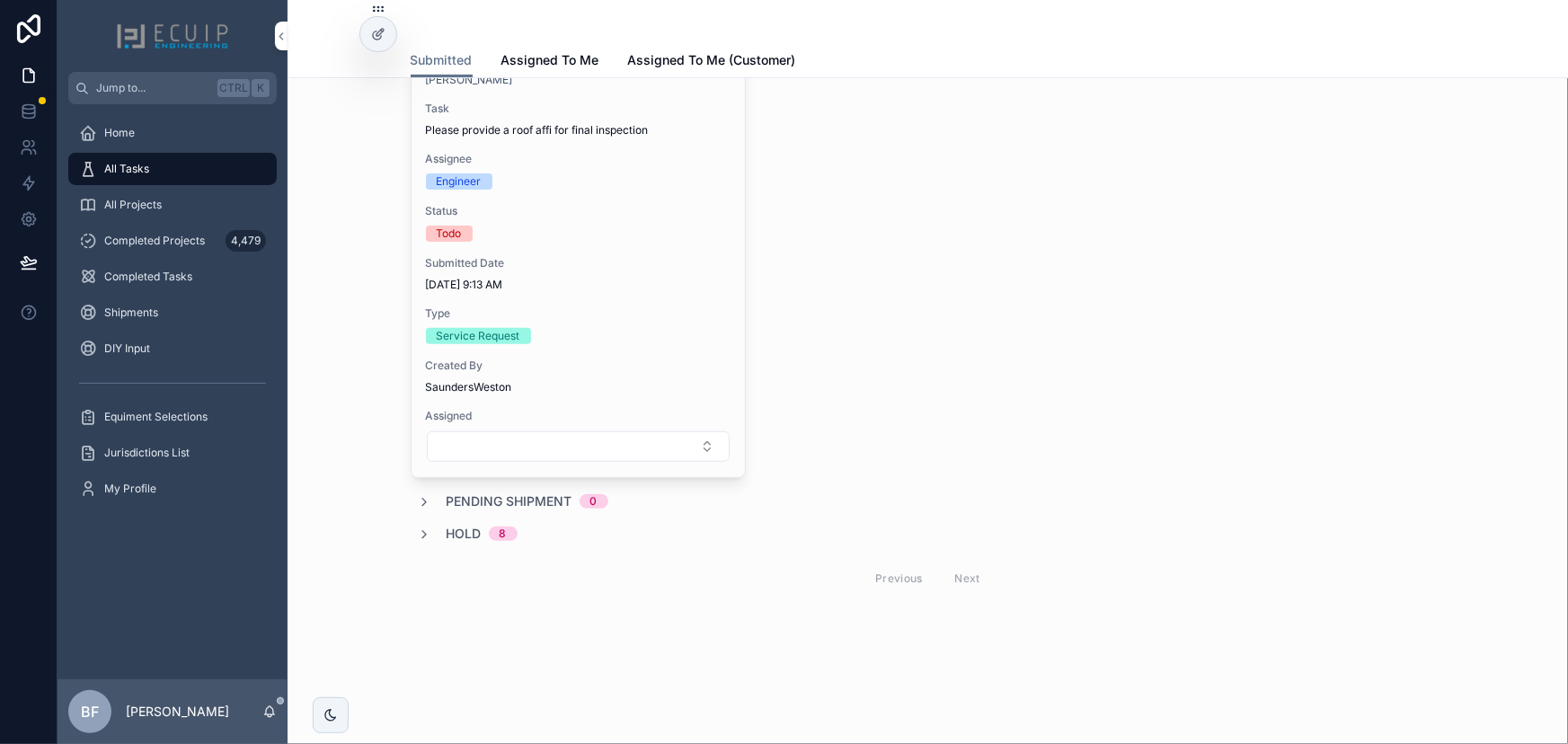
click at [163, 201] on div "All Projects" at bounding box center [172, 204] width 187 height 29
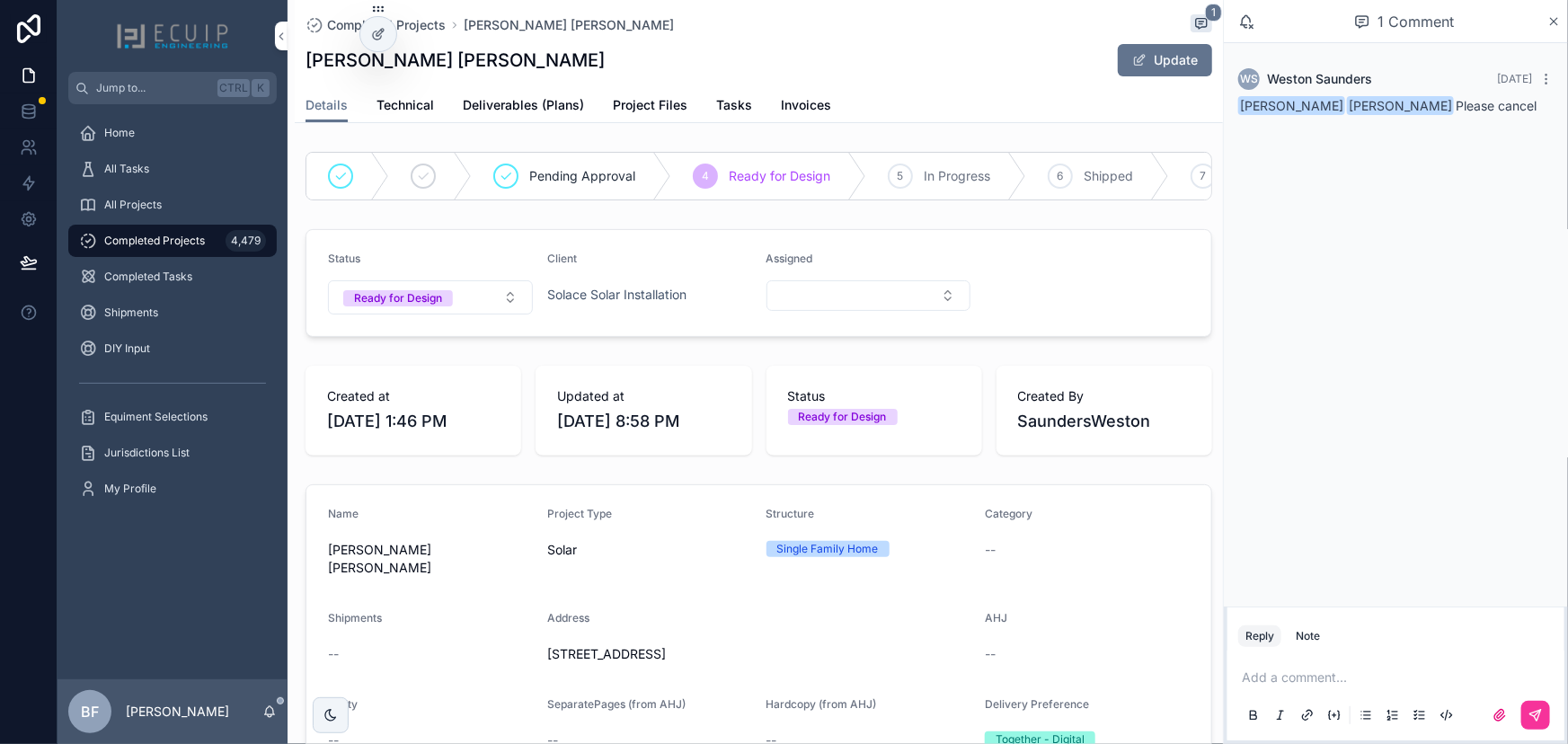
click at [449, 303] on span "Ready for Design" at bounding box center [397, 298] width 110 height 16
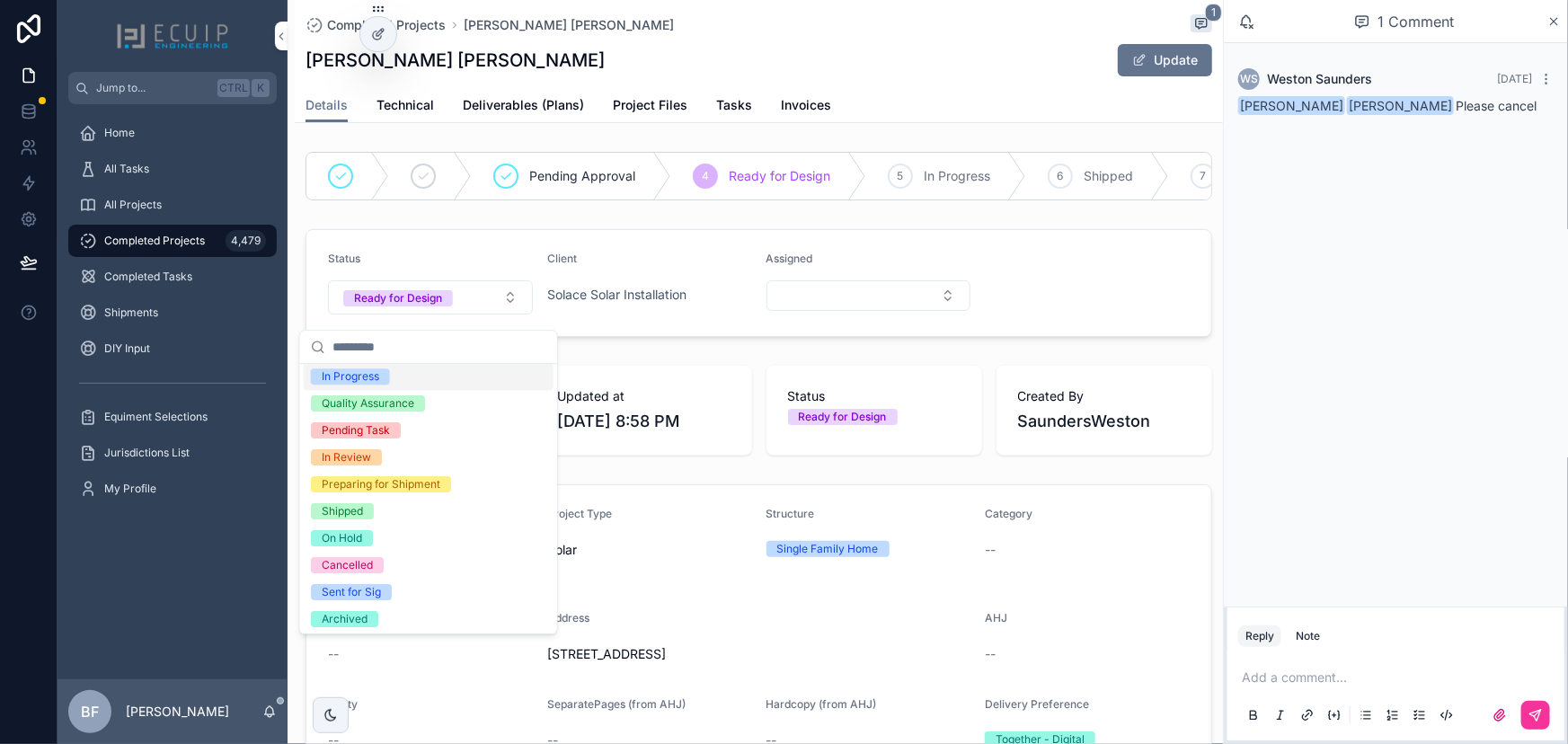
scroll to position [141, 0]
click at [365, 561] on div "Cancelled" at bounding box center [348, 563] width 52 height 16
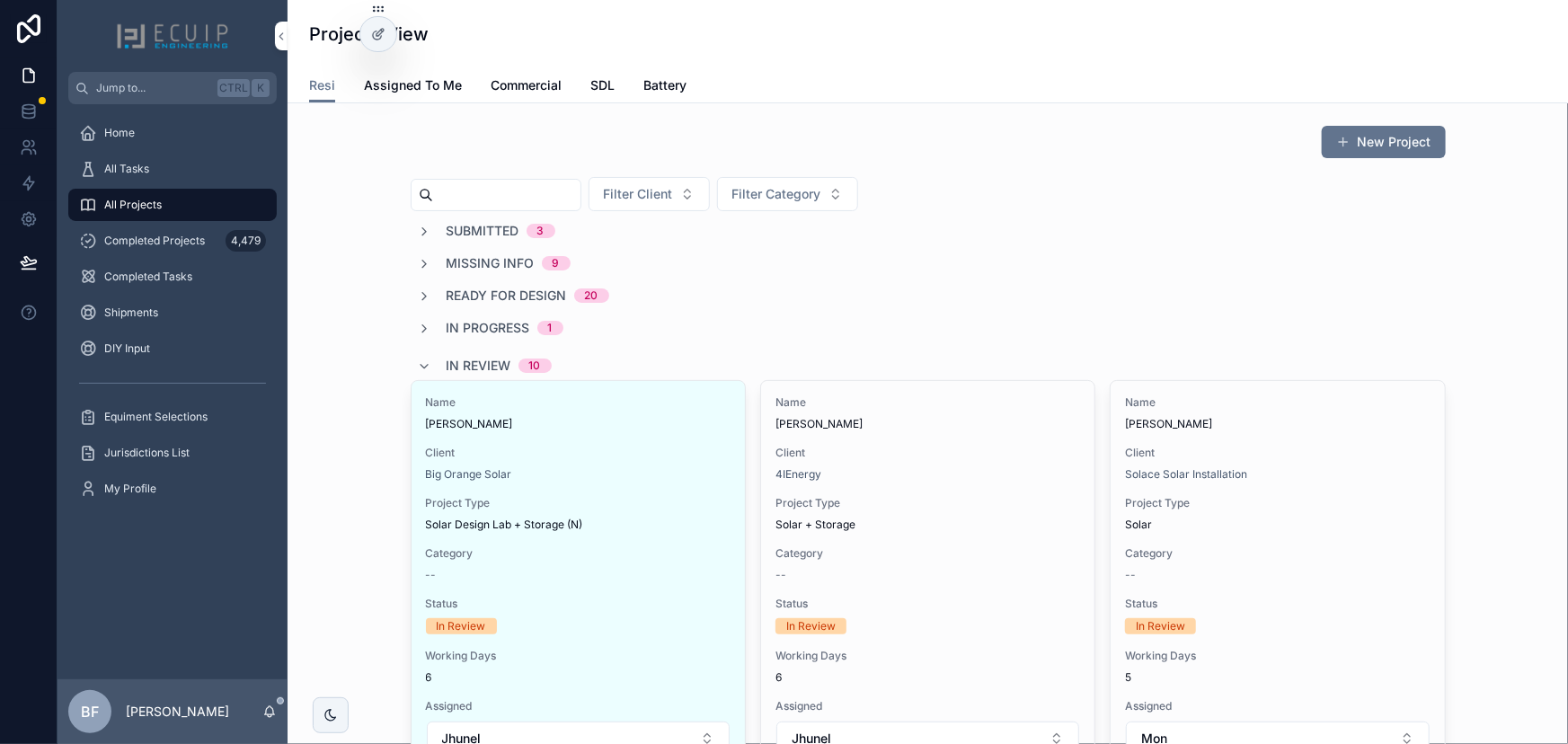
click at [1383, 148] on button "New Project" at bounding box center [1384, 142] width 124 height 33
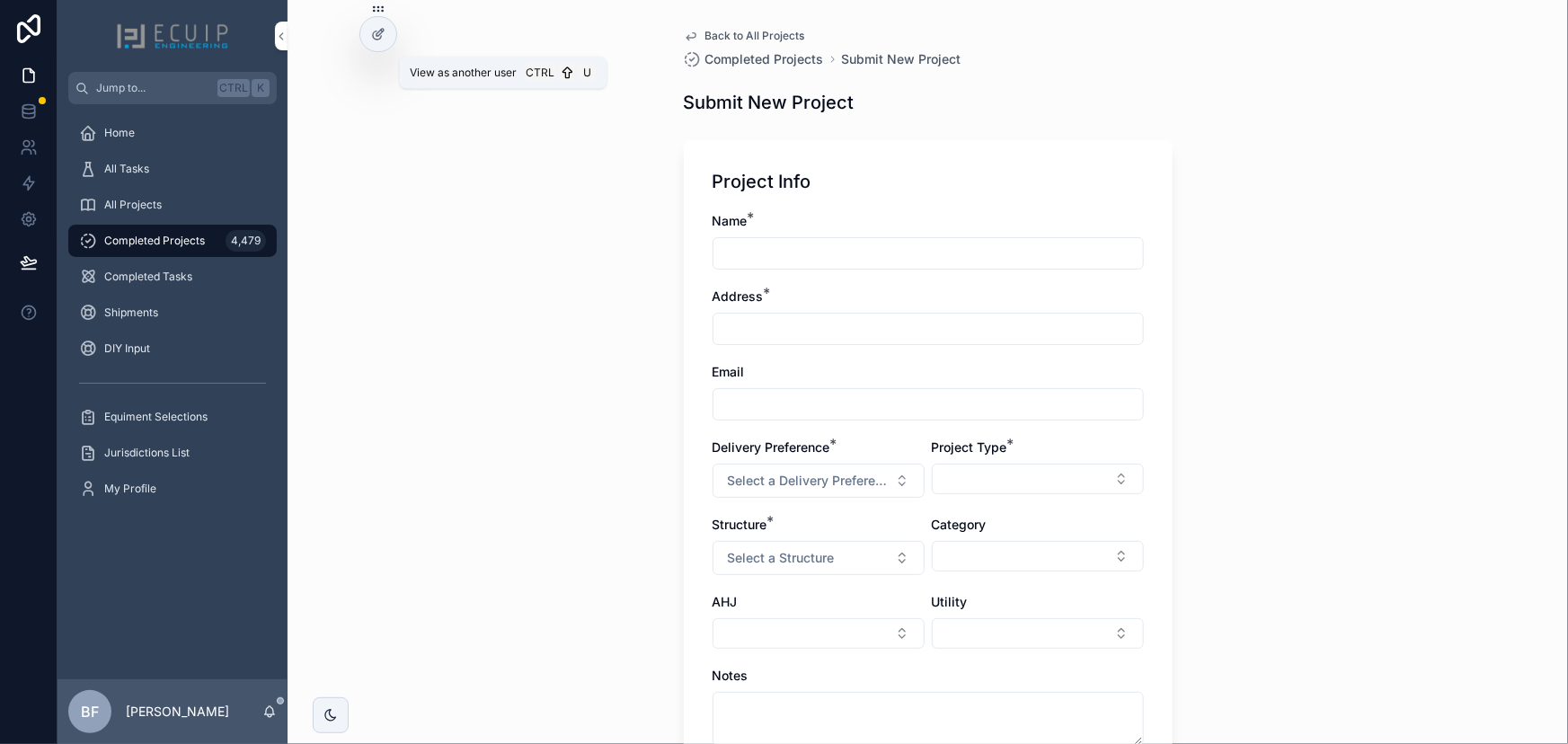
click at [0, 0] on icon at bounding box center [0, 0] width 0 height 0
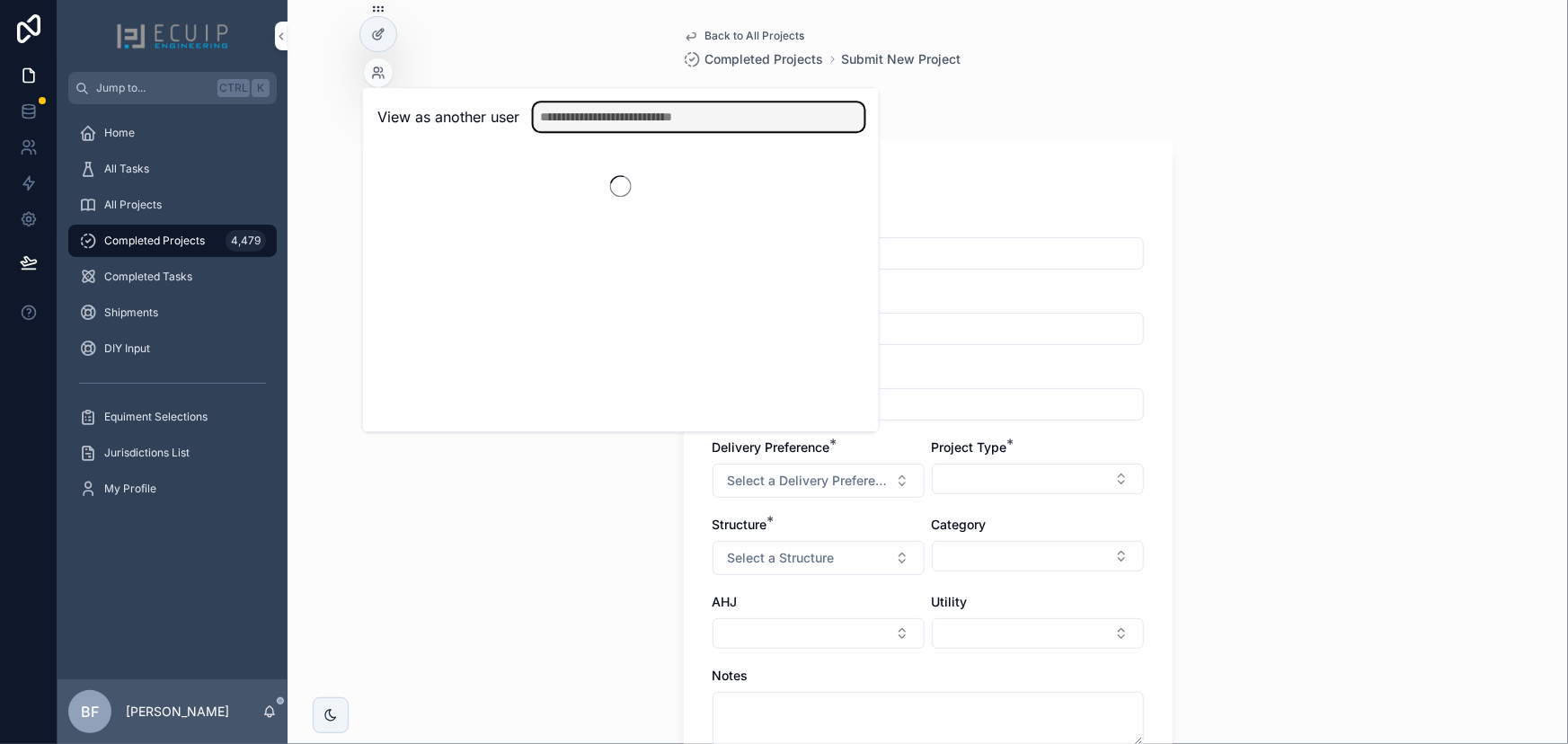
click at [596, 116] on input "text" at bounding box center [700, 116] width 331 height 29
type input "*****"
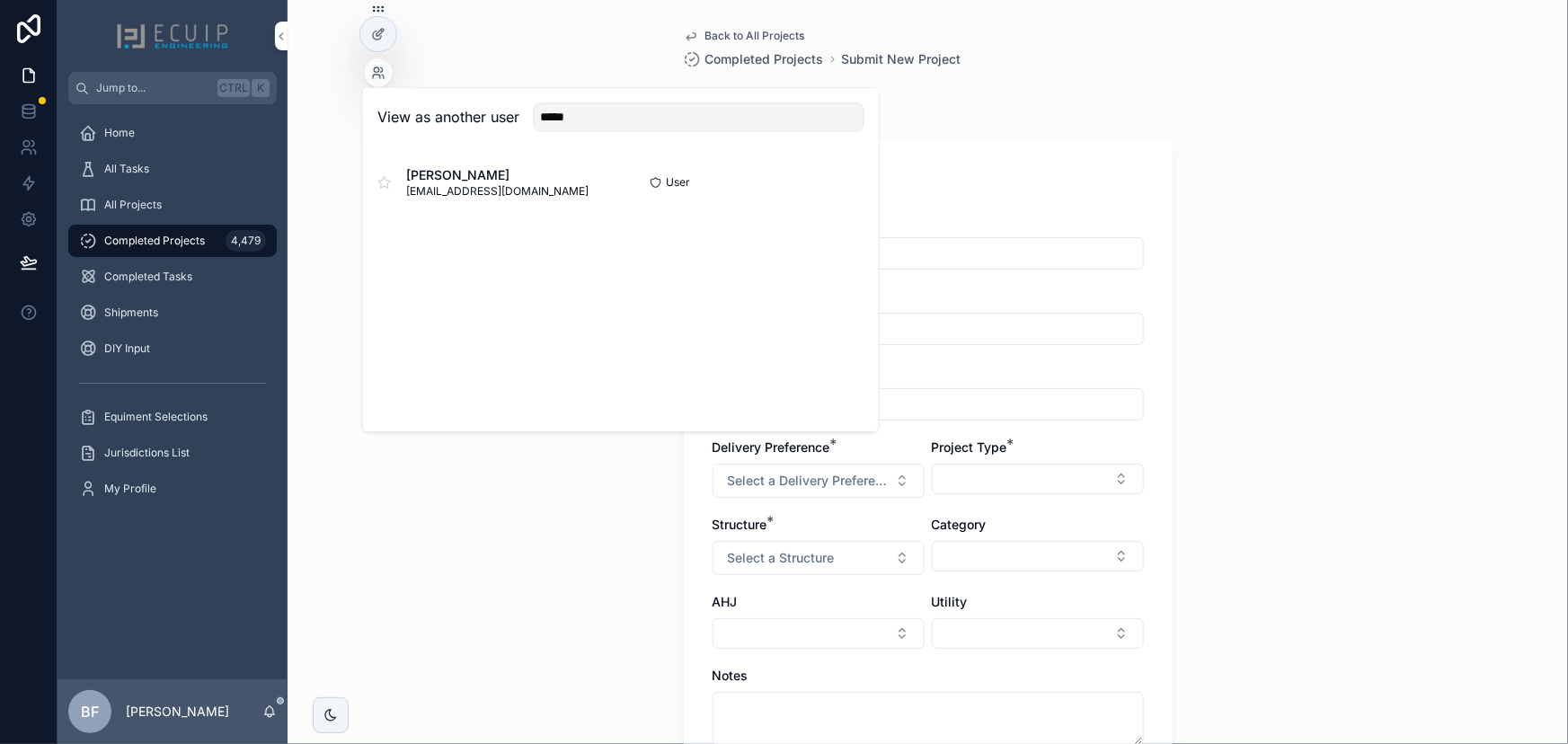
click at [586, 181] on div "Jerry Xie jerryx@jxengineers.com" at bounding box center [500, 182] width 244 height 33
click at [0, 0] on button "Select" at bounding box center [0, 0] width 0 height 0
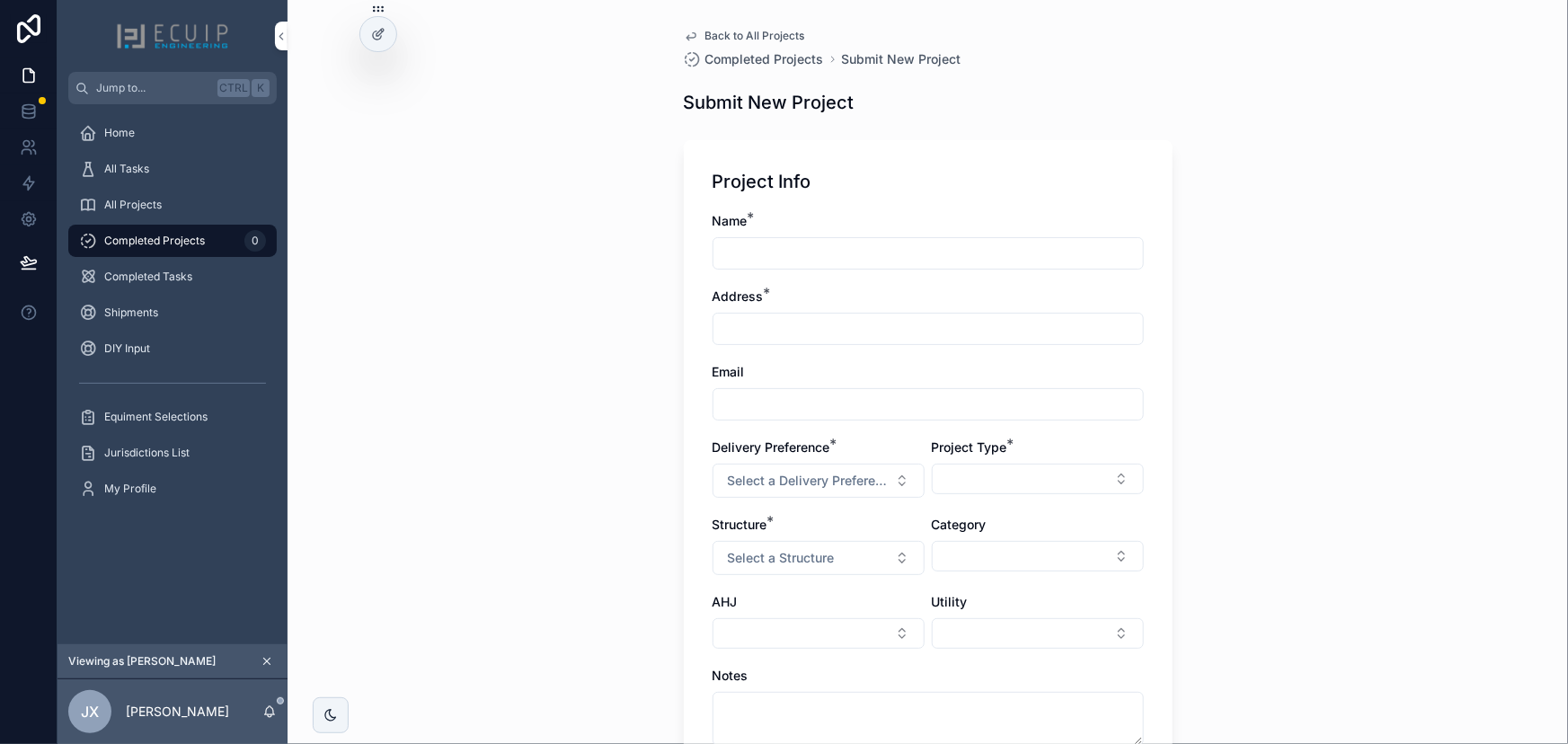
click at [548, 184] on div "Back to All Projects Completed Projects Submit New Project Submit New Project P…" at bounding box center [928, 372] width 1281 height 744
click at [0, 0] on icon at bounding box center [0, 0] width 0 height 0
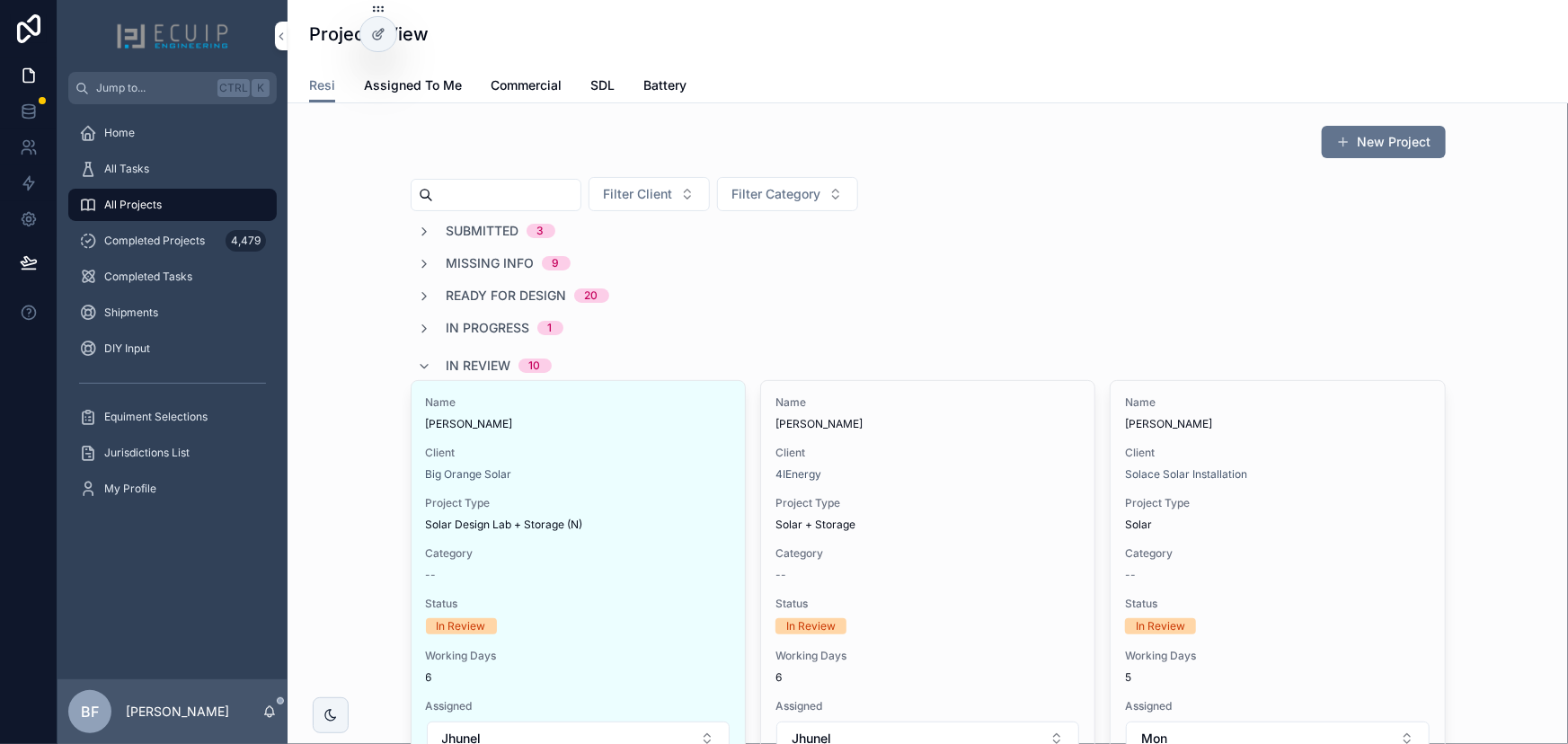
click at [0, 0] on icon at bounding box center [0, 0] width 0 height 0
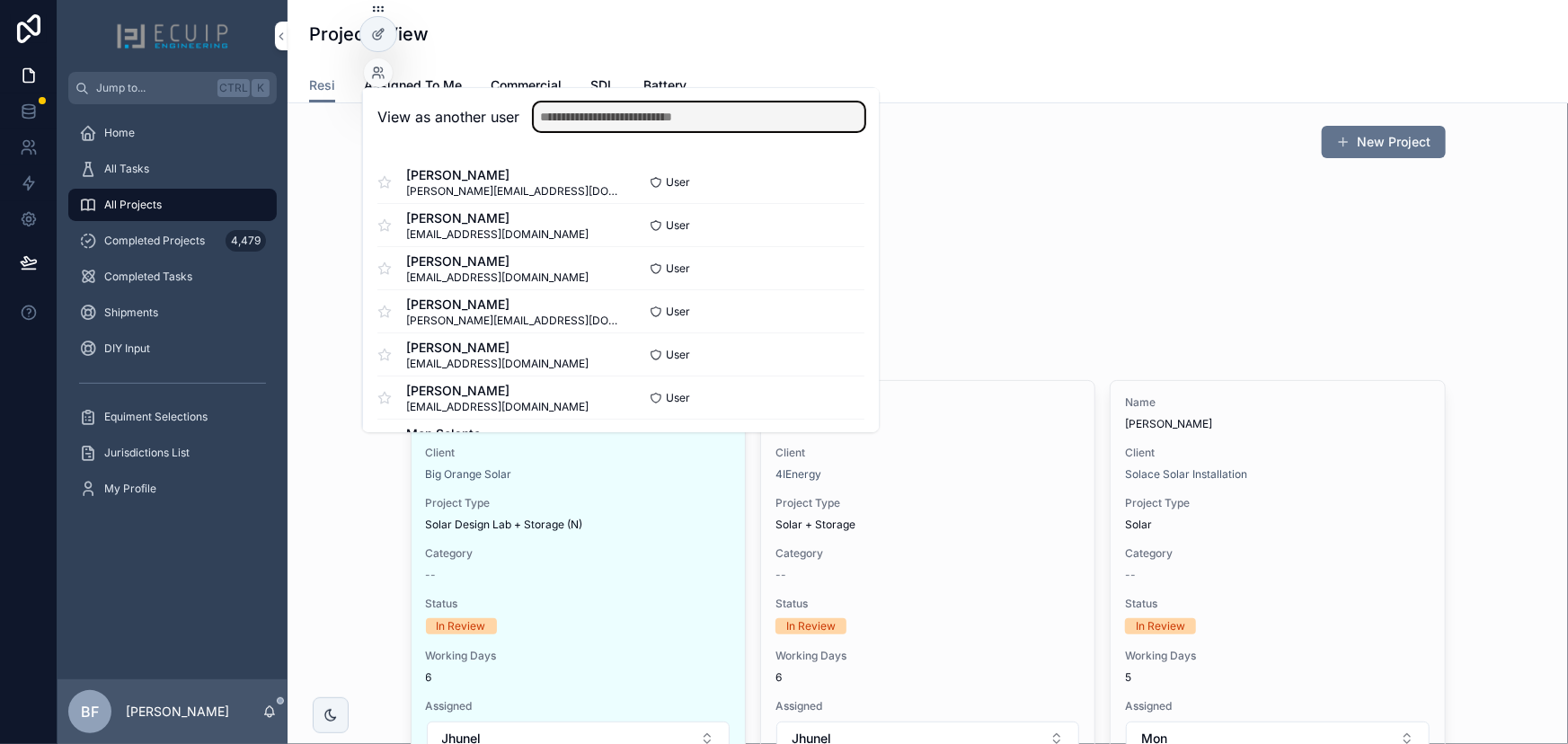
click at [628, 120] on input "text" at bounding box center [700, 116] width 331 height 29
type input "**********"
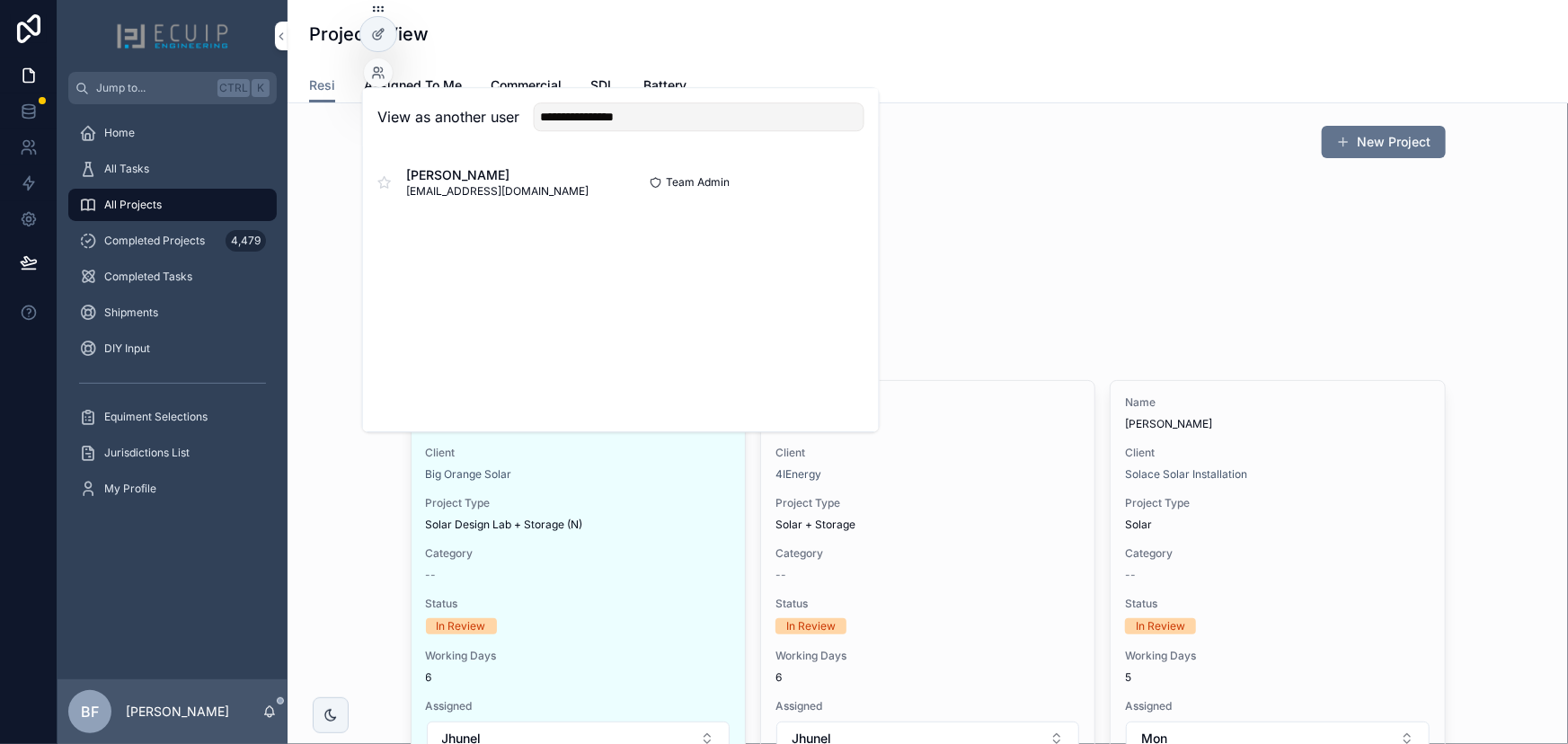
click at [0, 0] on button "Select" at bounding box center [0, 0] width 0 height 0
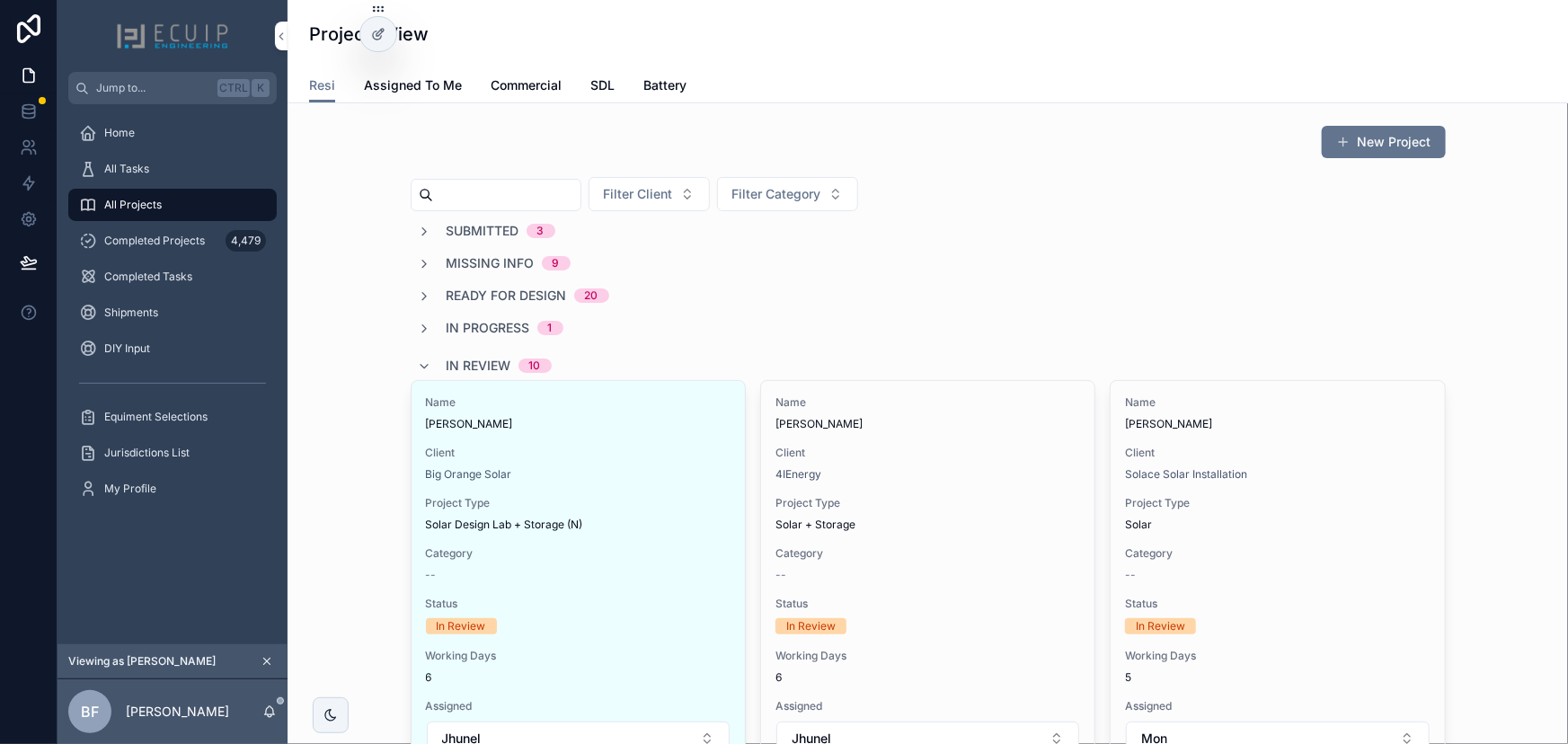
click at [458, 363] on span "In Review" at bounding box center [479, 366] width 64 height 18
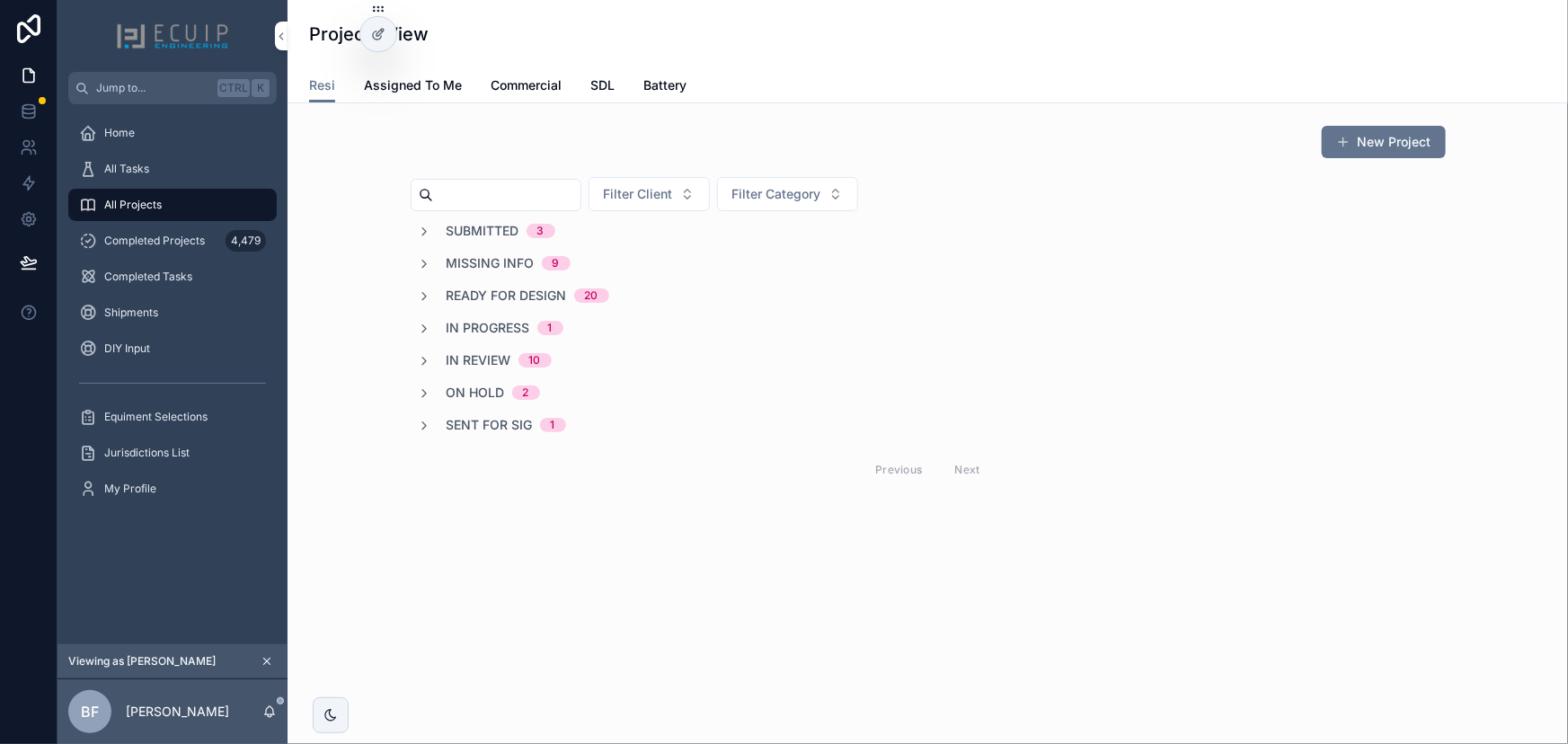
click at [364, 333] on div "New Project Filter Client Filter Category Submitted 3 Missing Info 9 Ready for …" at bounding box center [928, 308] width 1252 height 380
click at [192, 159] on div "All Tasks" at bounding box center [172, 168] width 187 height 29
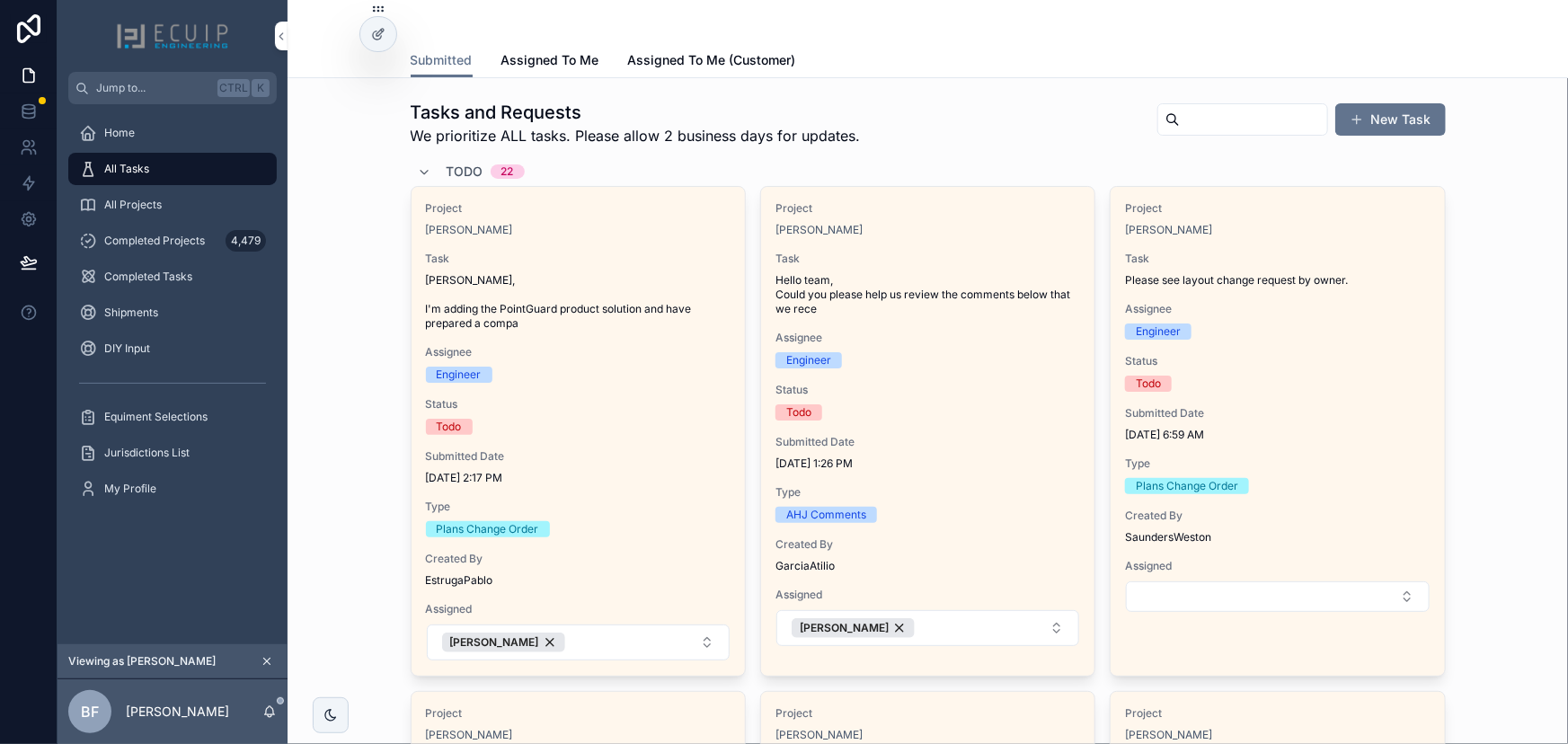
click at [1216, 165] on div "Todo 22" at bounding box center [928, 171] width 1036 height 29
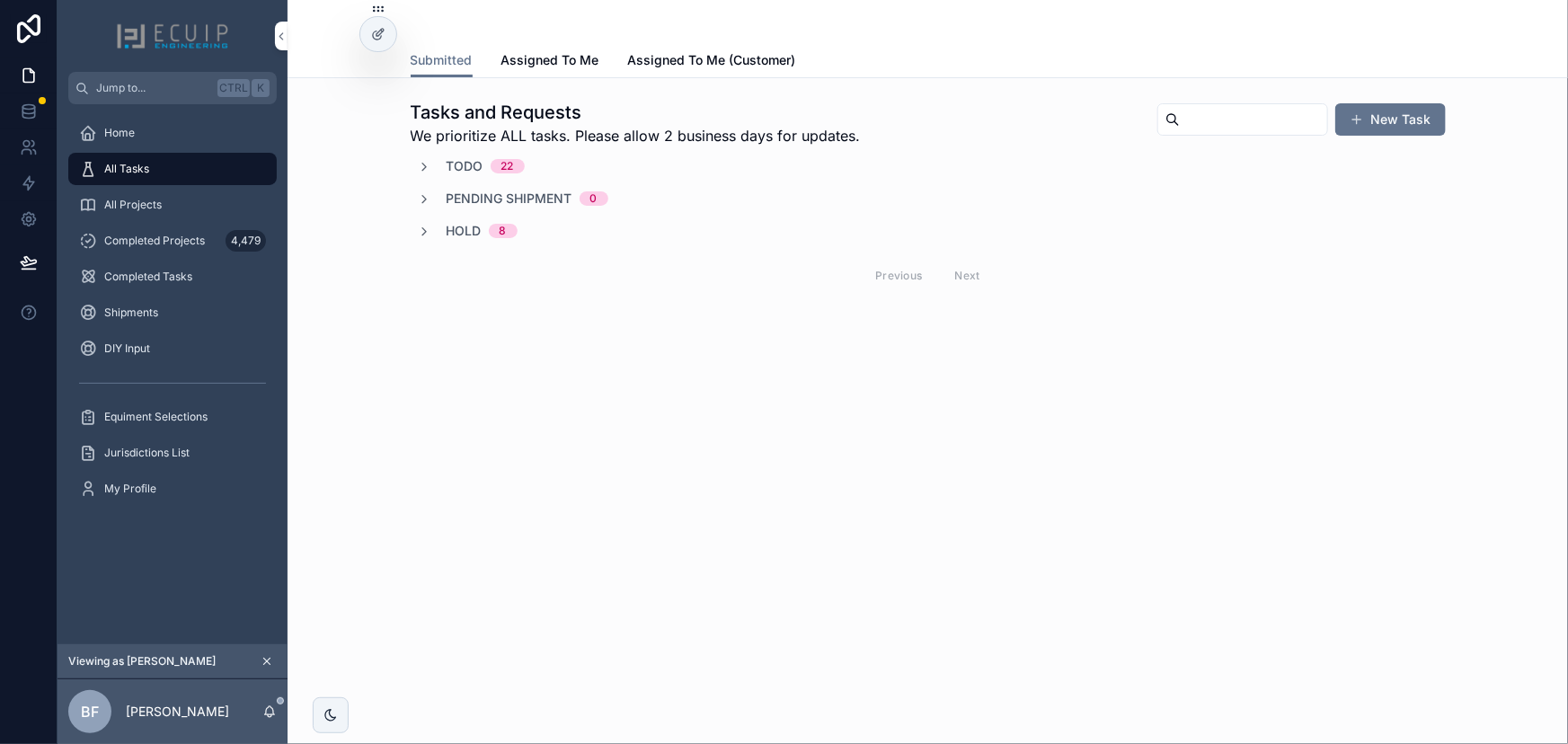
click at [1216, 165] on div "Todo 22" at bounding box center [928, 166] width 1036 height 18
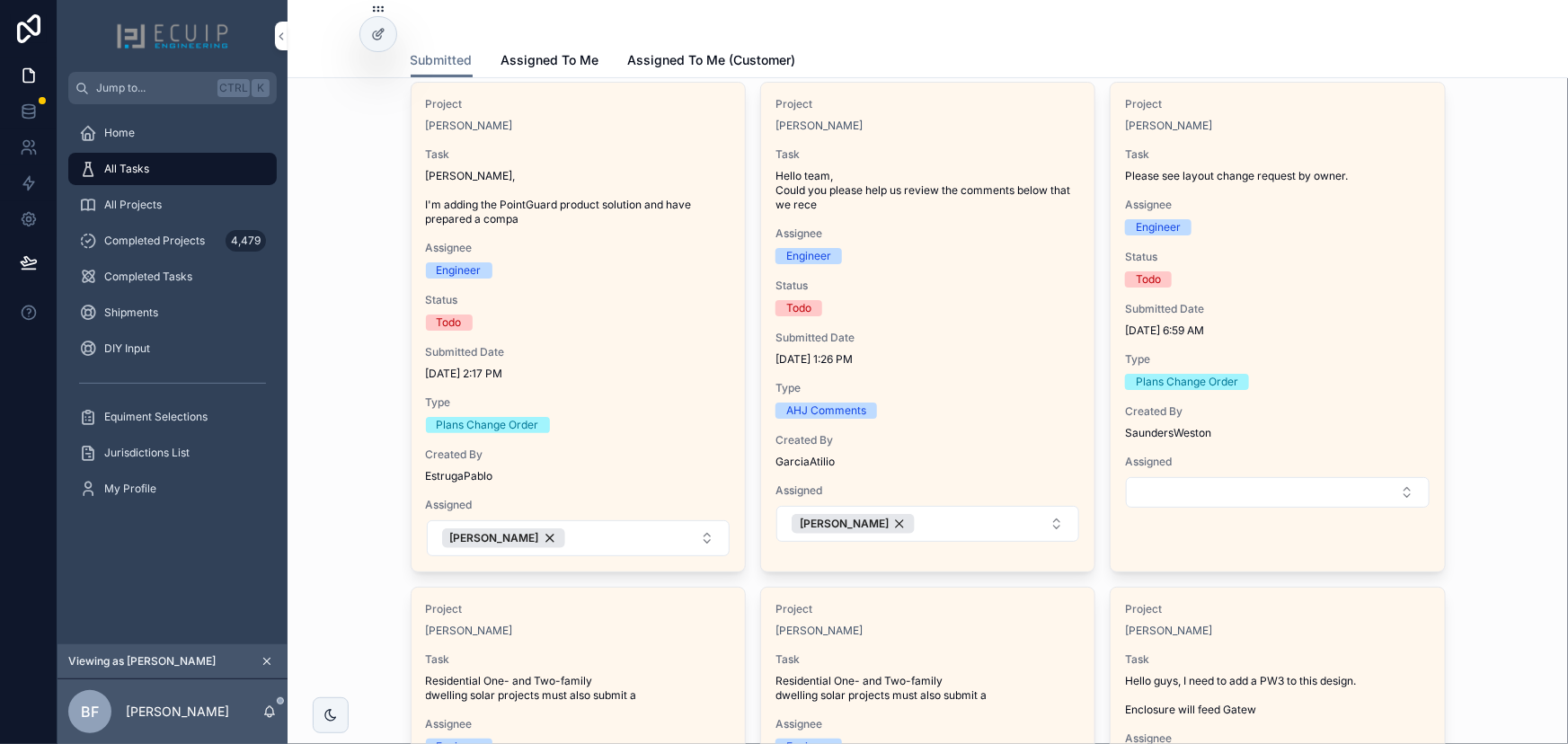
scroll to position [81, 0]
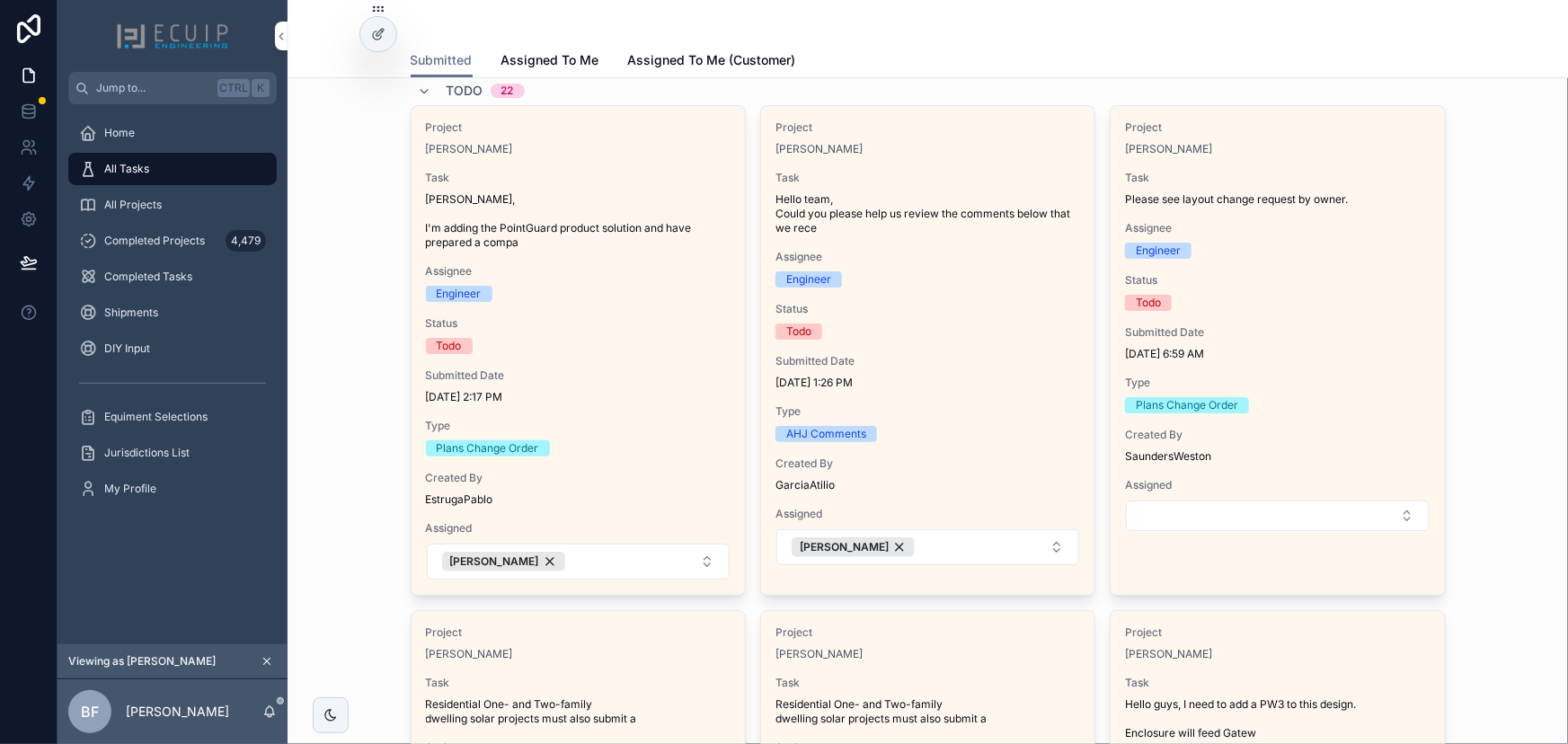
click at [1241, 514] on button "Select Button" at bounding box center [1278, 515] width 303 height 31
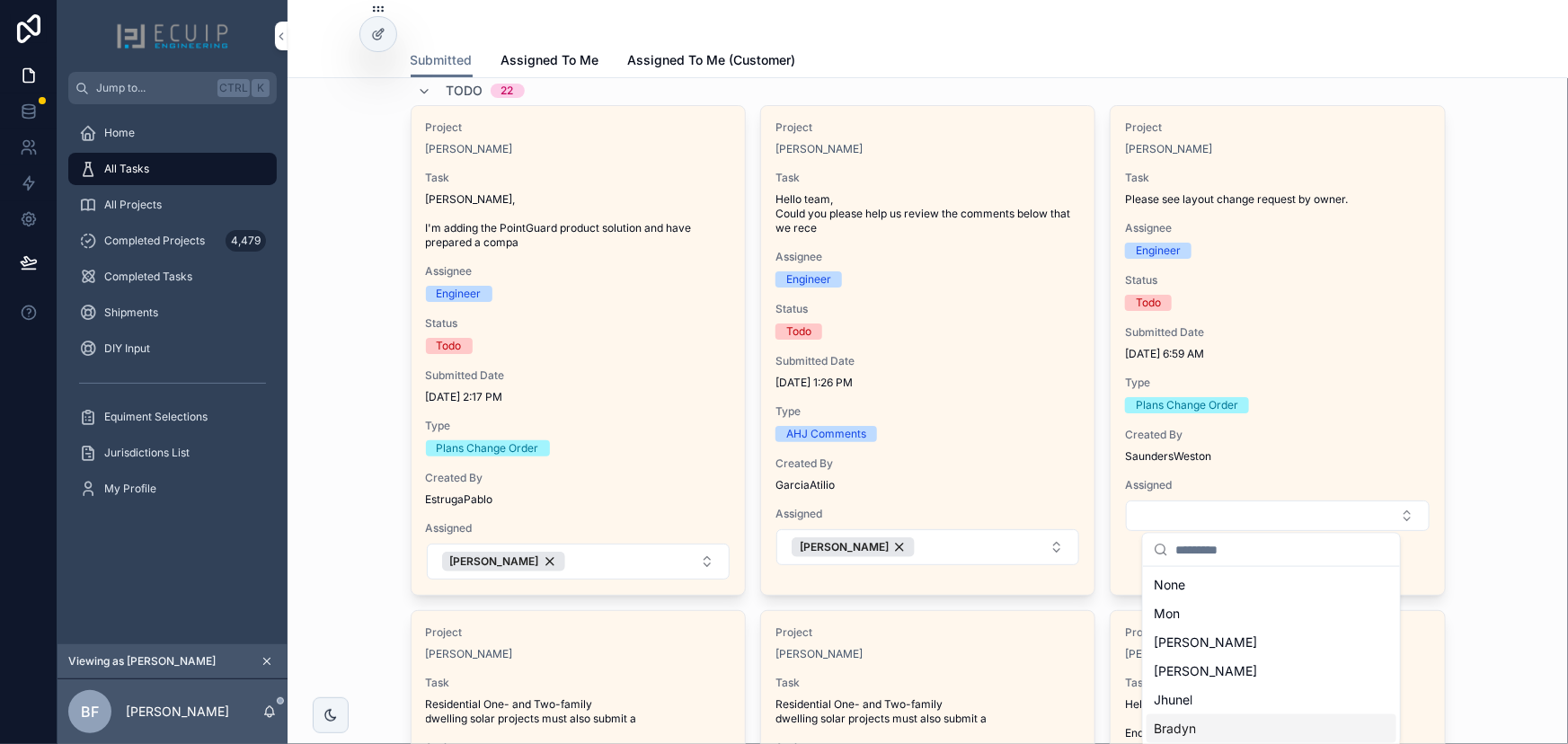
click at [1204, 724] on div "Bradyn" at bounding box center [1272, 728] width 250 height 29
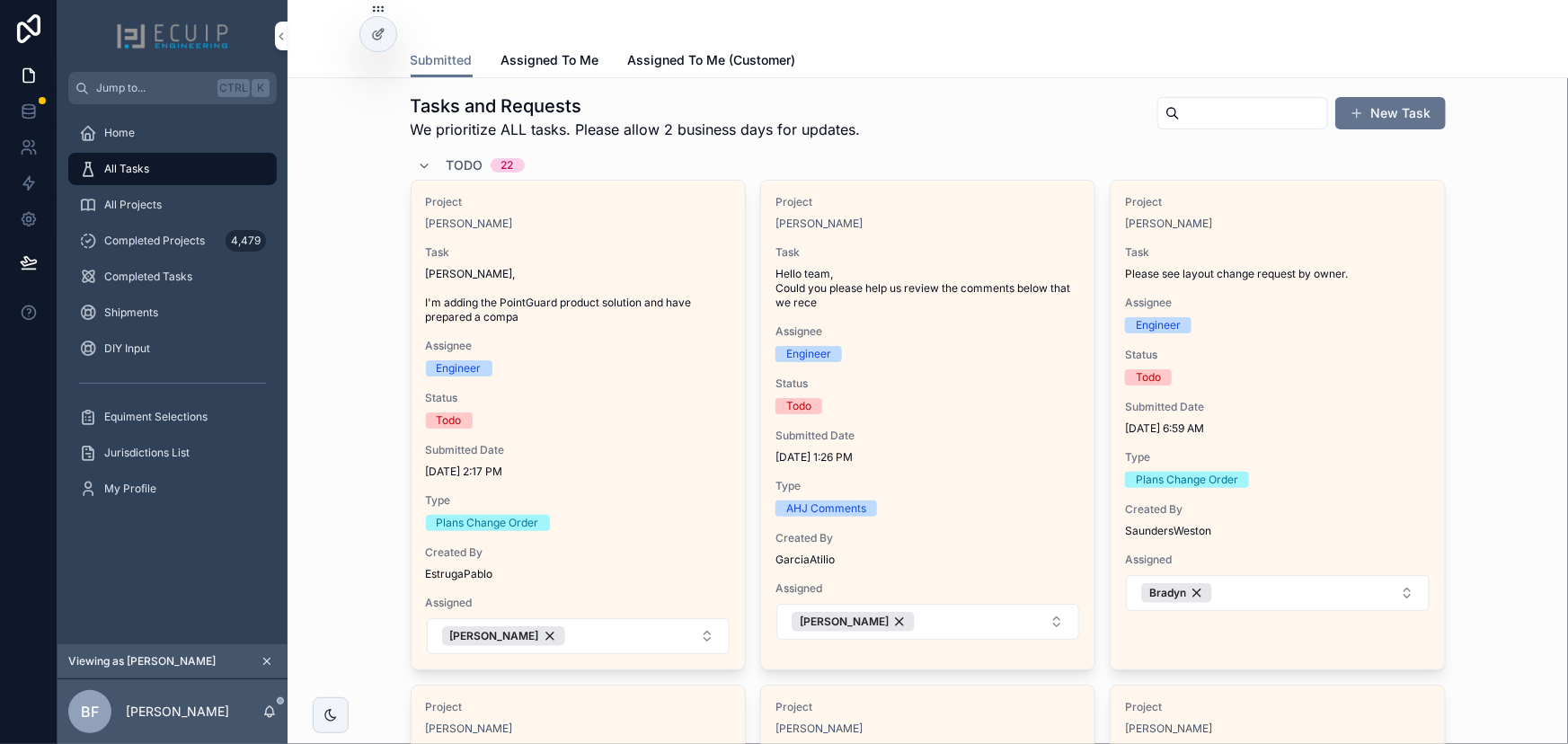
scroll to position [0, 0]
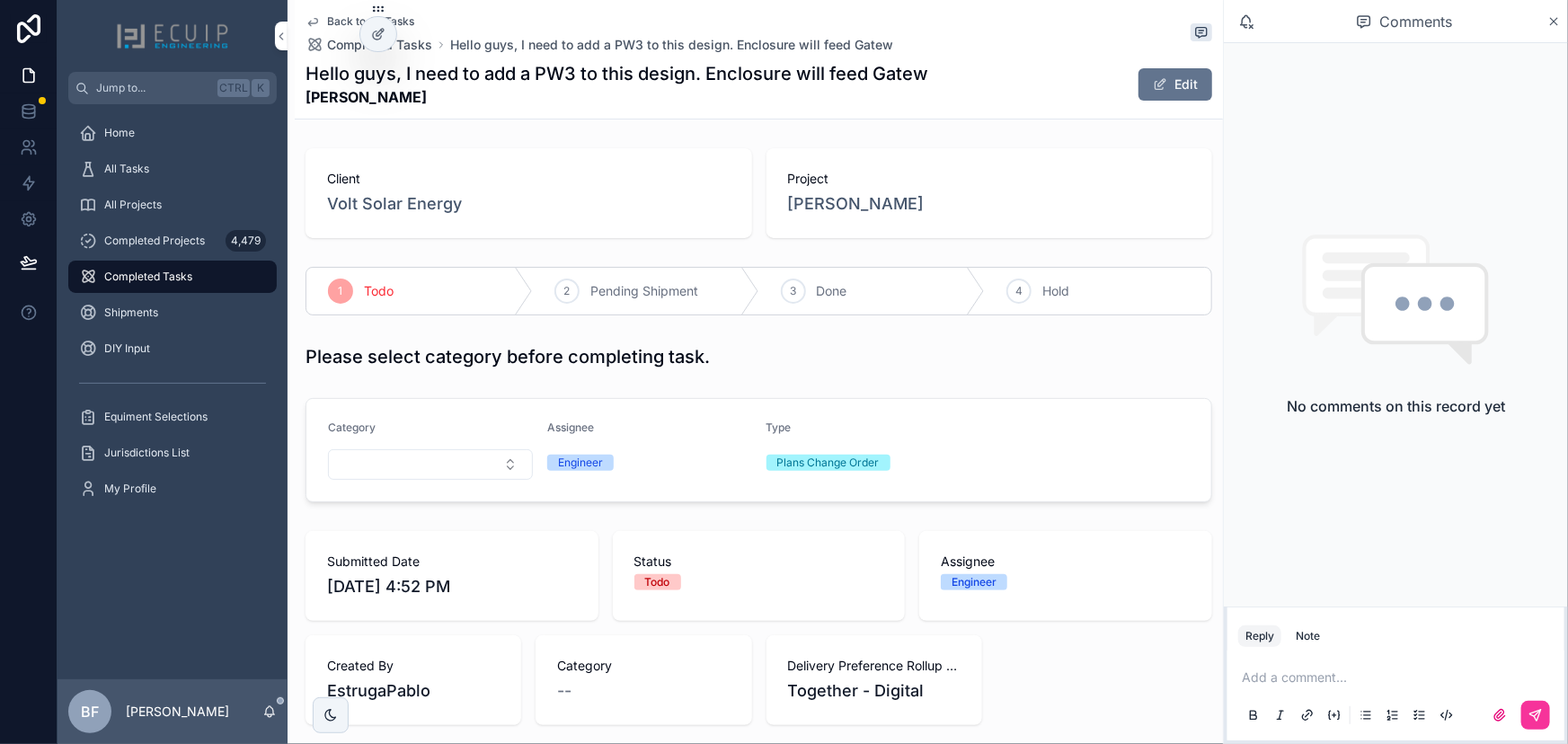
click at [820, 197] on span "DIOSMEDY PERDOMO" at bounding box center [856, 203] width 137 height 25
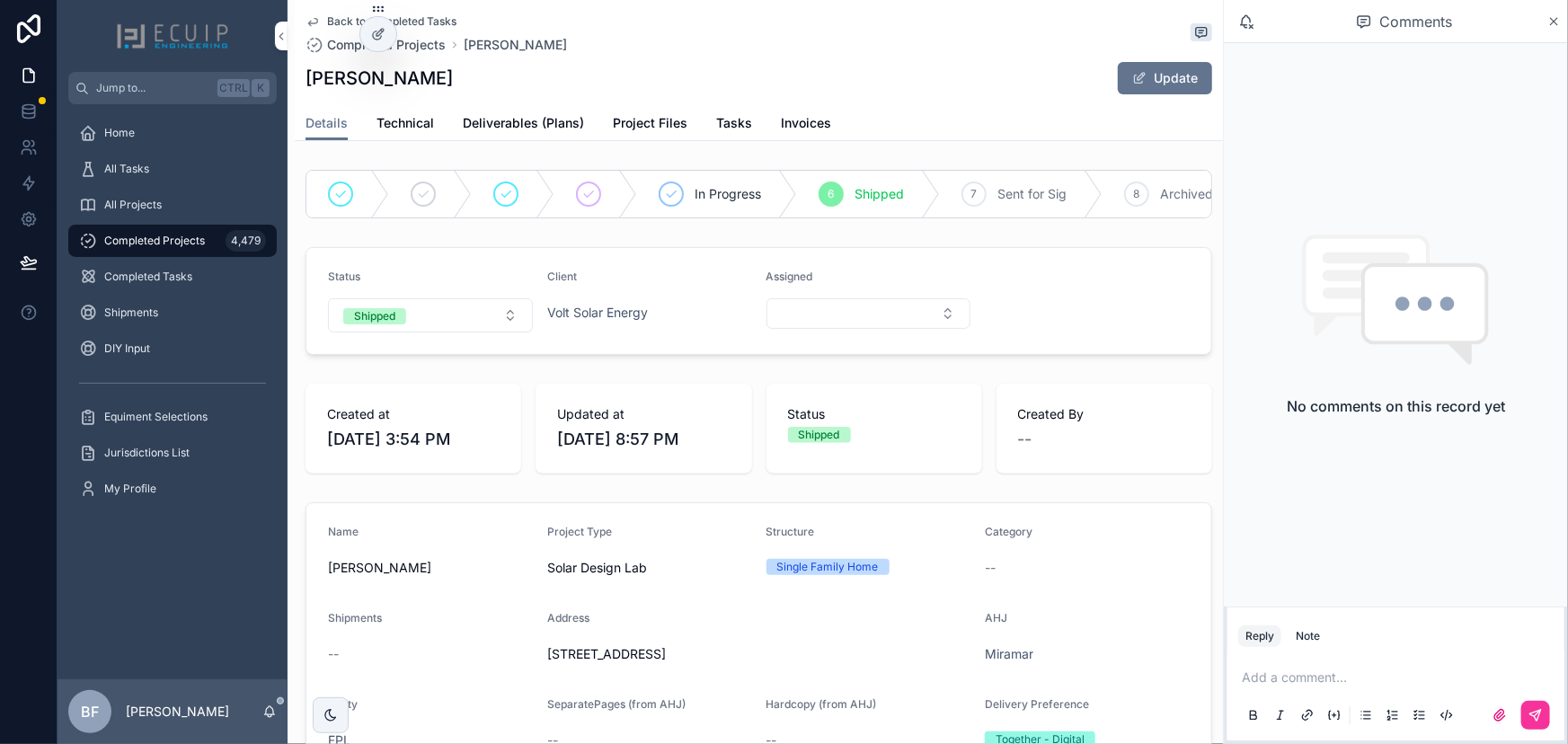
click at [749, 122] on div "Details Technical Deliverables (Plans) Project Files Tasks Invoices" at bounding box center [758, 123] width 907 height 34
click at [744, 126] on span "Tasks" at bounding box center [734, 123] width 36 height 18
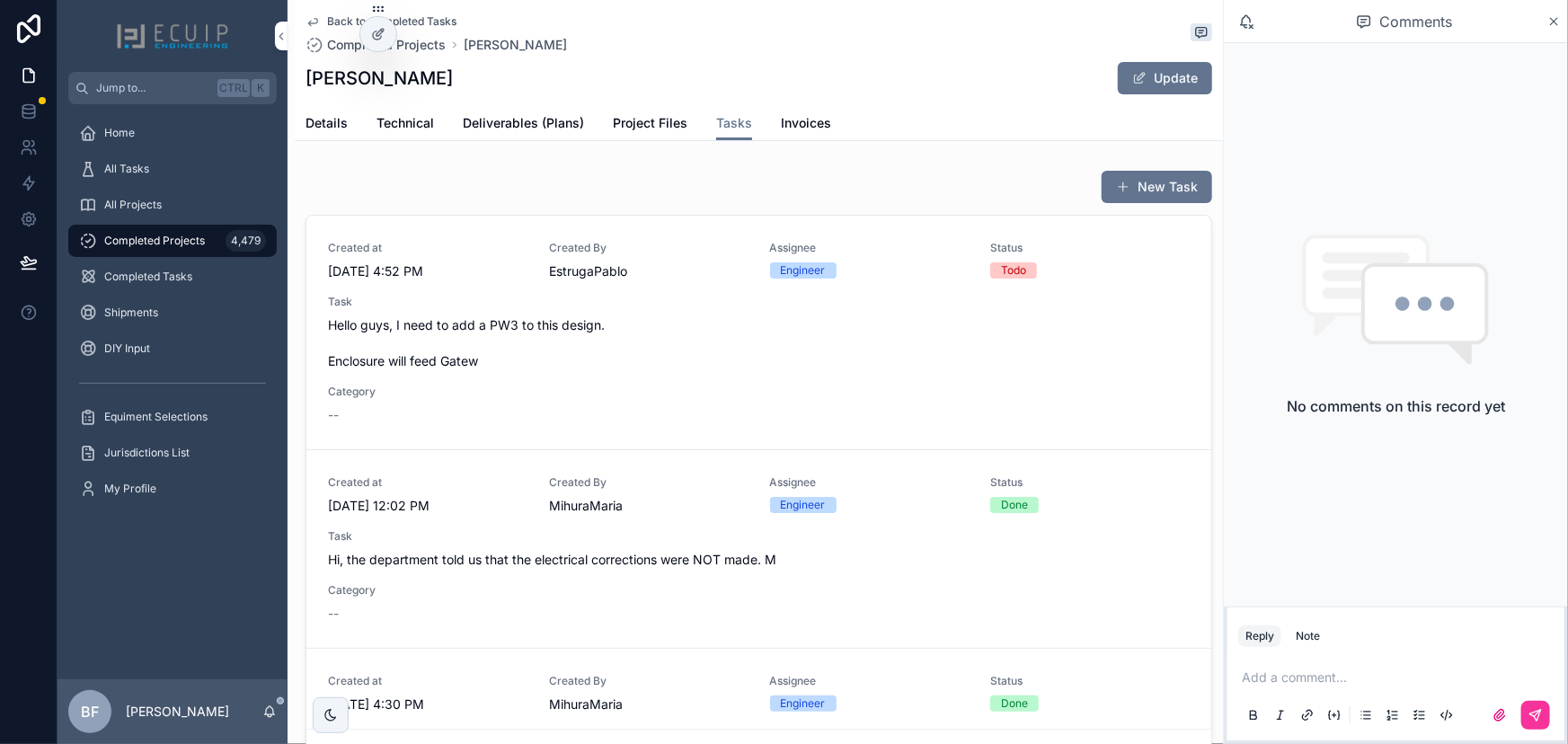
click at [659, 318] on span "Hello guys, I need to add a PW3 to this design. Enclosure will feed Gatew" at bounding box center [759, 343] width 862 height 53
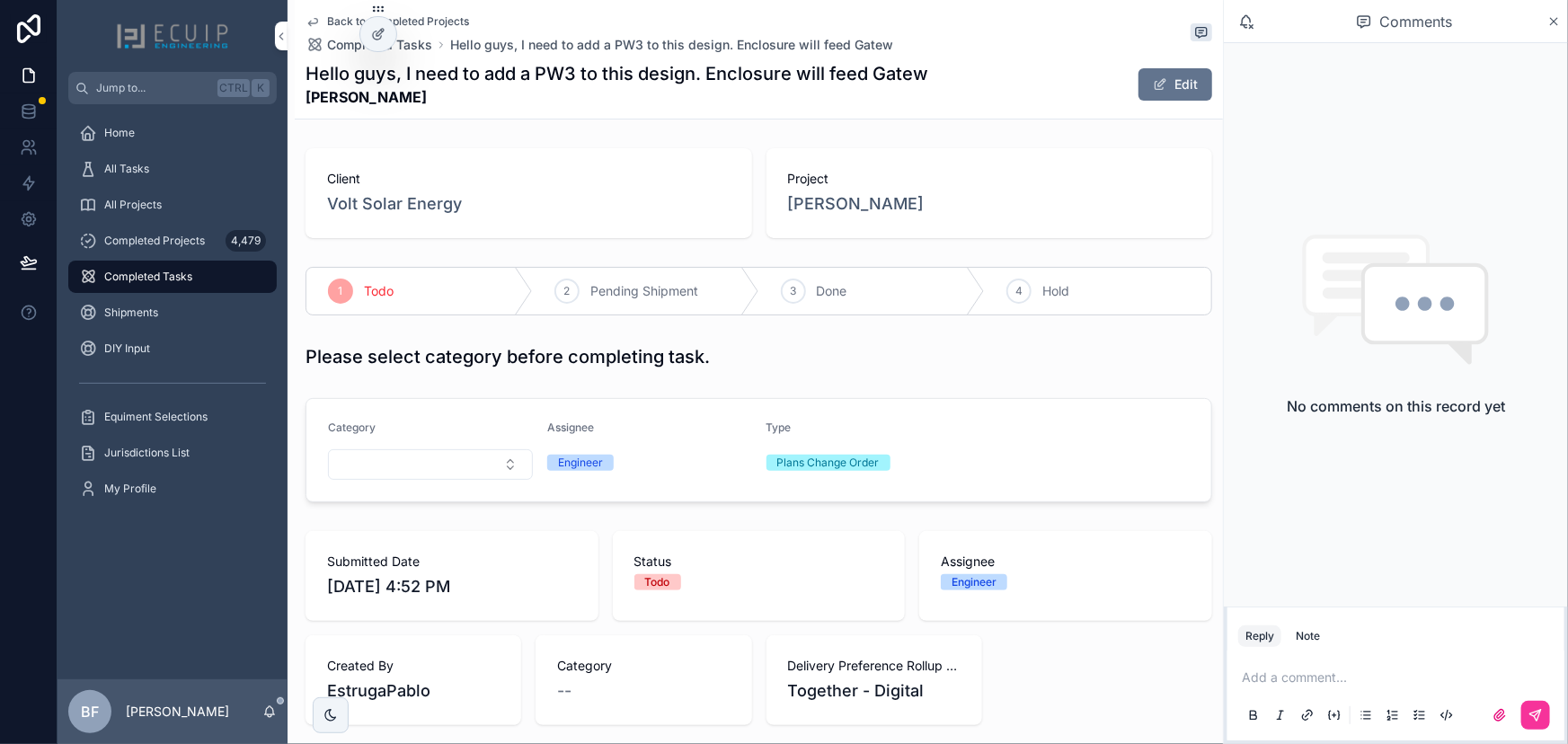
click at [441, 460] on button "Select Button" at bounding box center [430, 464] width 205 height 31
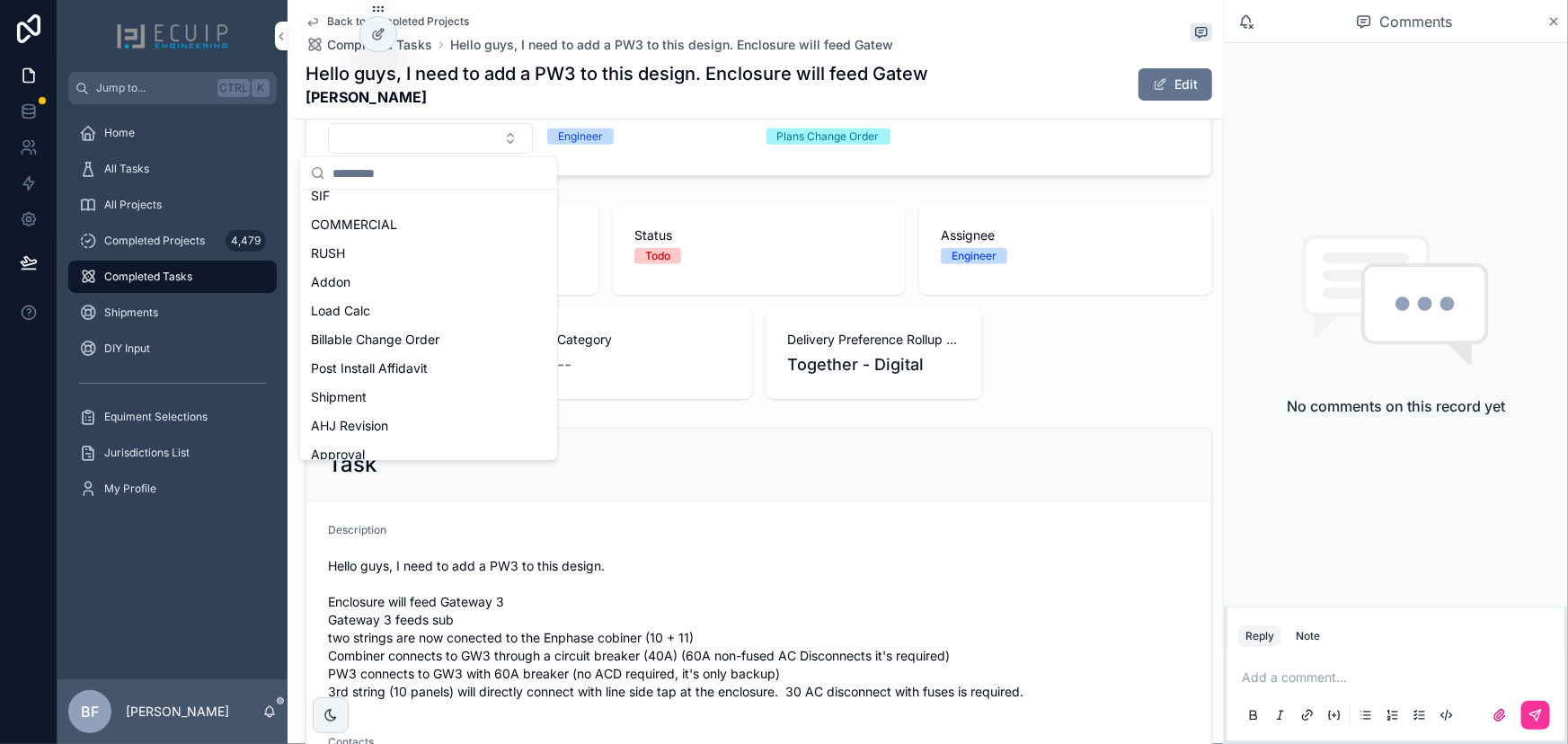
scroll to position [245, 0]
click at [465, 334] on div "Billable Change Order" at bounding box center [428, 337] width 250 height 29
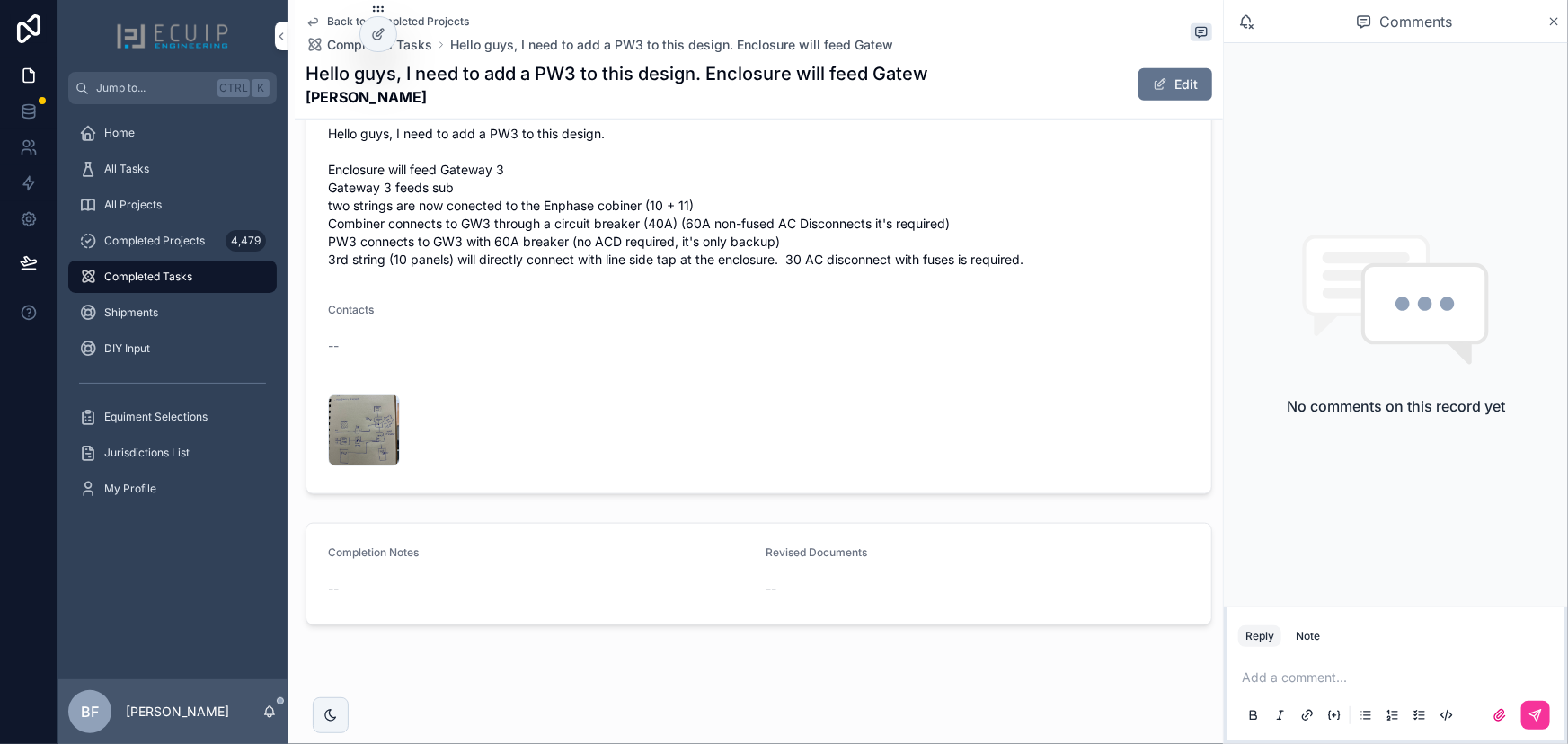
scroll to position [764, 0]
